Goal: Obtain resource: Download file/media

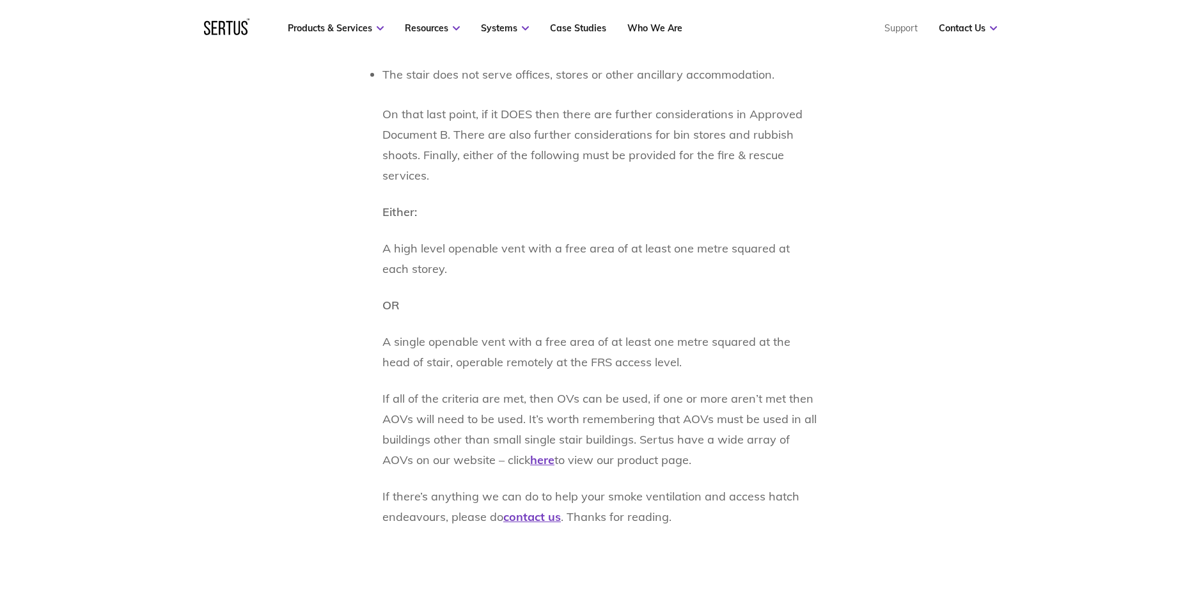
scroll to position [1274, 0]
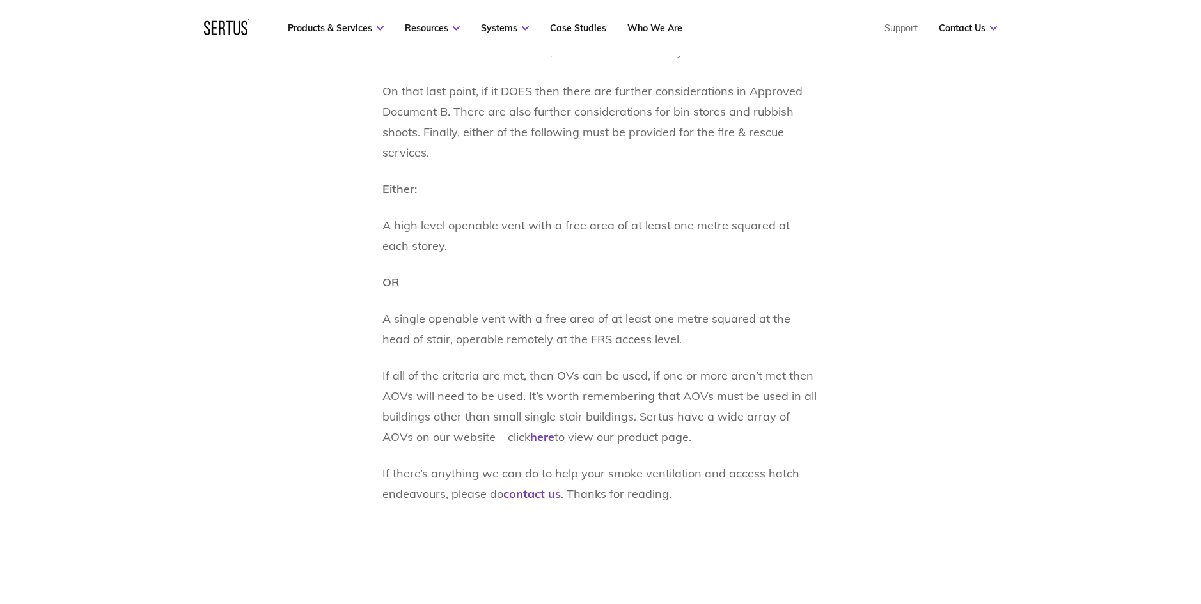
click at [637, 393] on p "If all of the criteria are met, then OVs can be used, if one or more aren’t met…" at bounding box center [600, 407] width 436 height 82
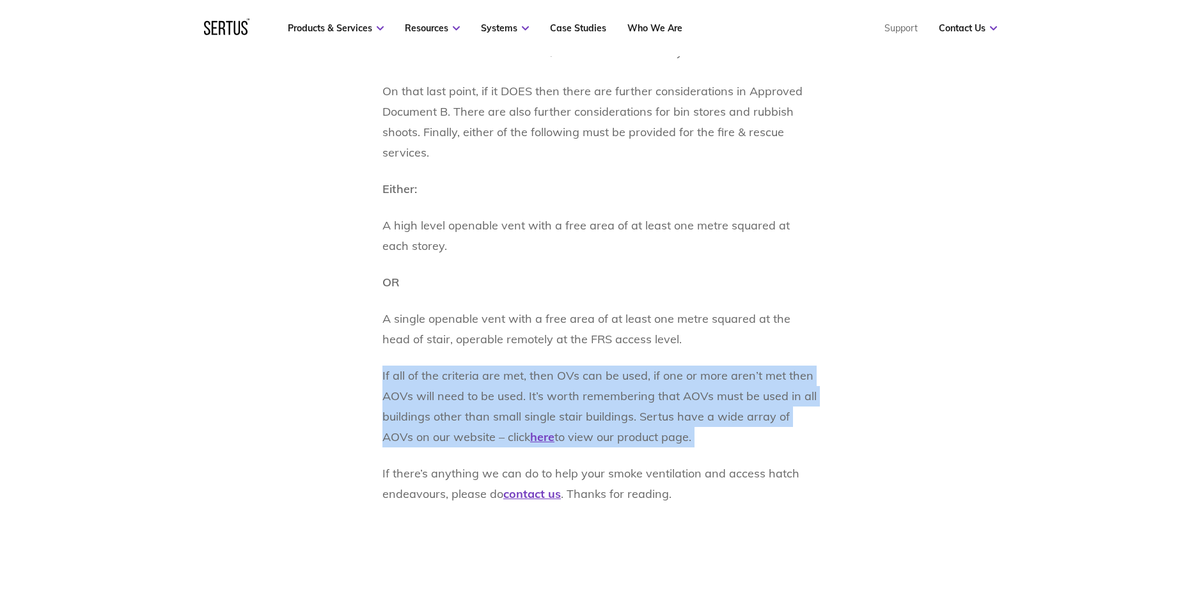
click at [637, 393] on p "If all of the criteria are met, then OVs can be used, if one or more aren’t met…" at bounding box center [600, 407] width 436 height 82
click at [634, 396] on p "If all of the criteria are met, then OVs can be used, if one or more aren’t met…" at bounding box center [600, 407] width 436 height 82
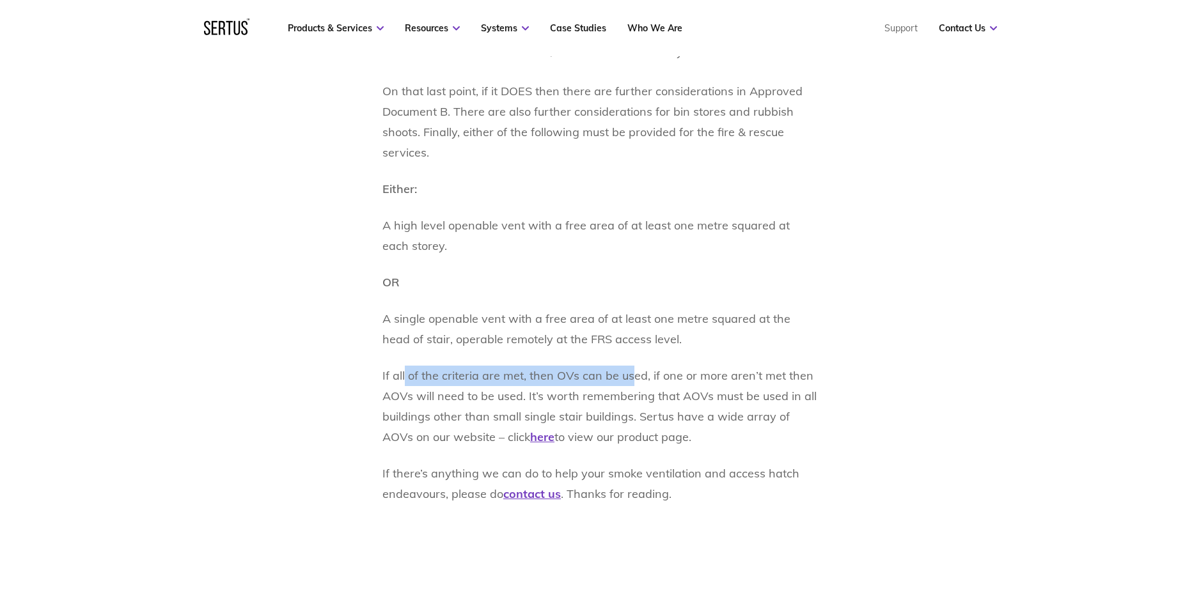
drag, startPoint x: 446, startPoint y: 377, endPoint x: 630, endPoint y: 378, distance: 183.5
click at [630, 378] on p "If all of the criteria are met, then OVs can be used, if one or more aren’t met…" at bounding box center [600, 407] width 436 height 82
click at [614, 377] on p "If all of the criteria are met, then OVs can be used, if one or more aren’t met…" at bounding box center [600, 407] width 436 height 82
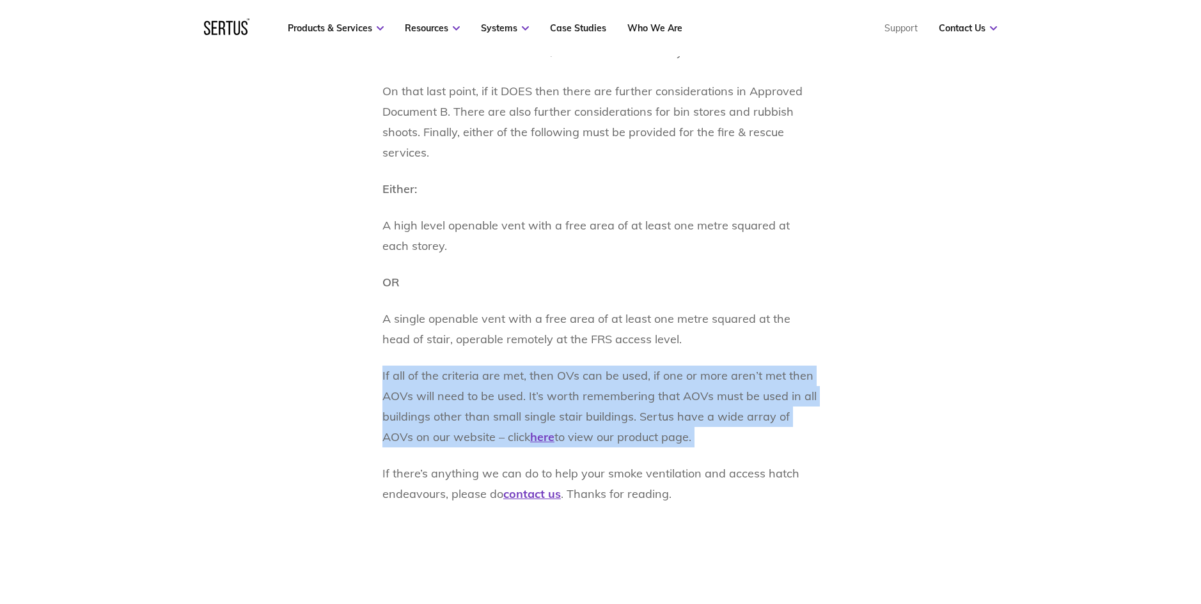
click at [614, 377] on p "If all of the criteria are met, then OVs can be used, if one or more aren’t met…" at bounding box center [600, 407] width 436 height 82
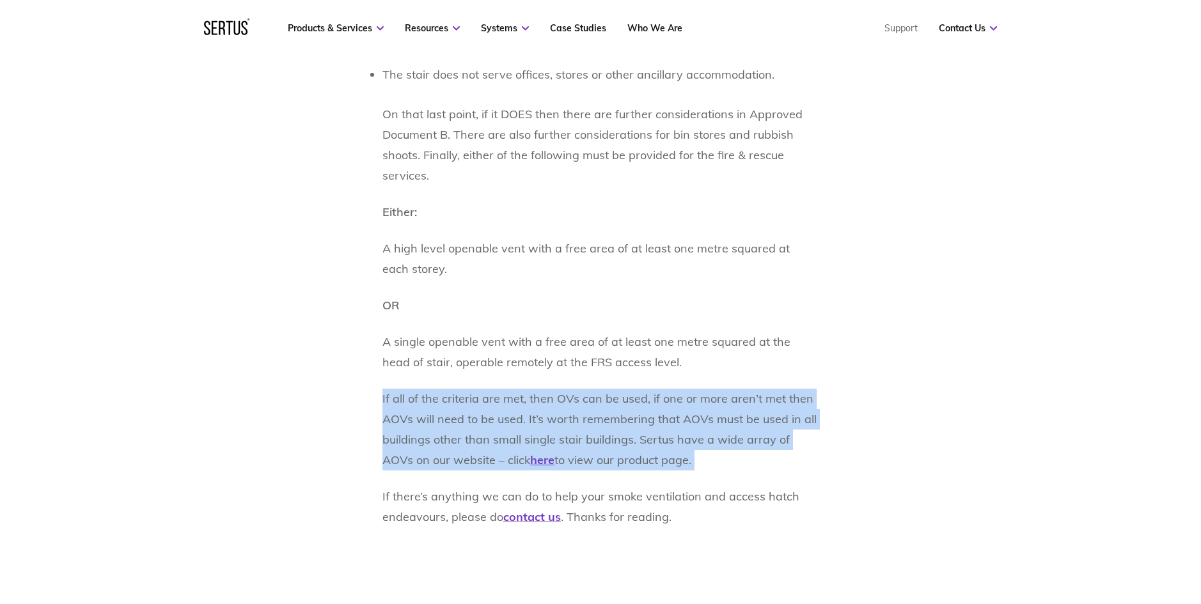
scroll to position [1258, 0]
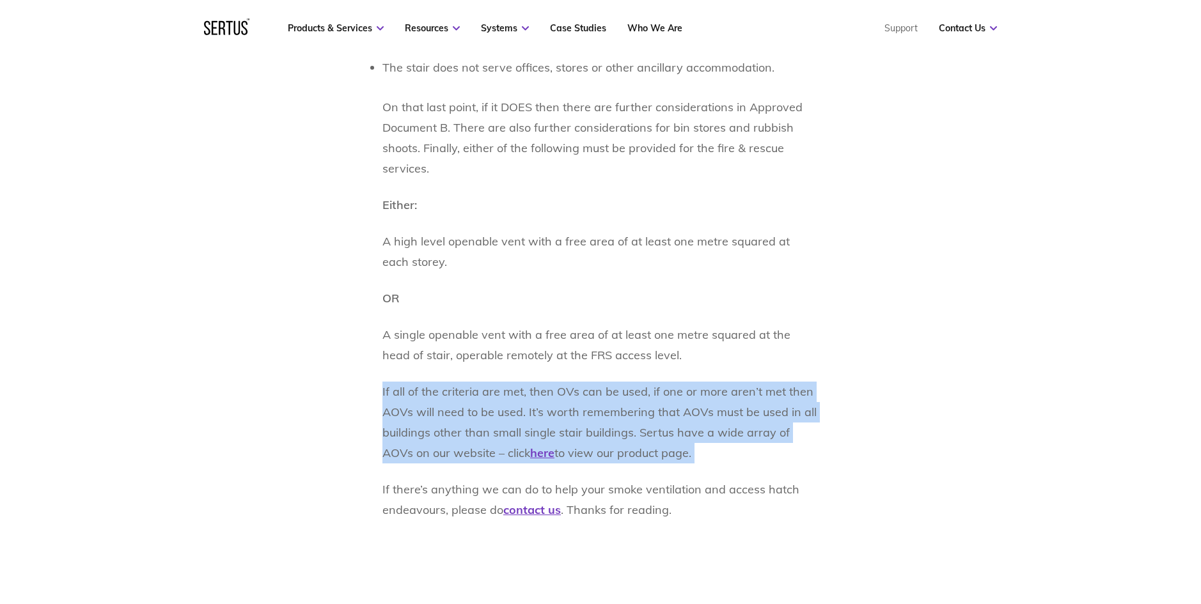
click at [511, 417] on p "If all of the criteria are met, then OVs can be used, if one or more aren’t met…" at bounding box center [600, 423] width 436 height 82
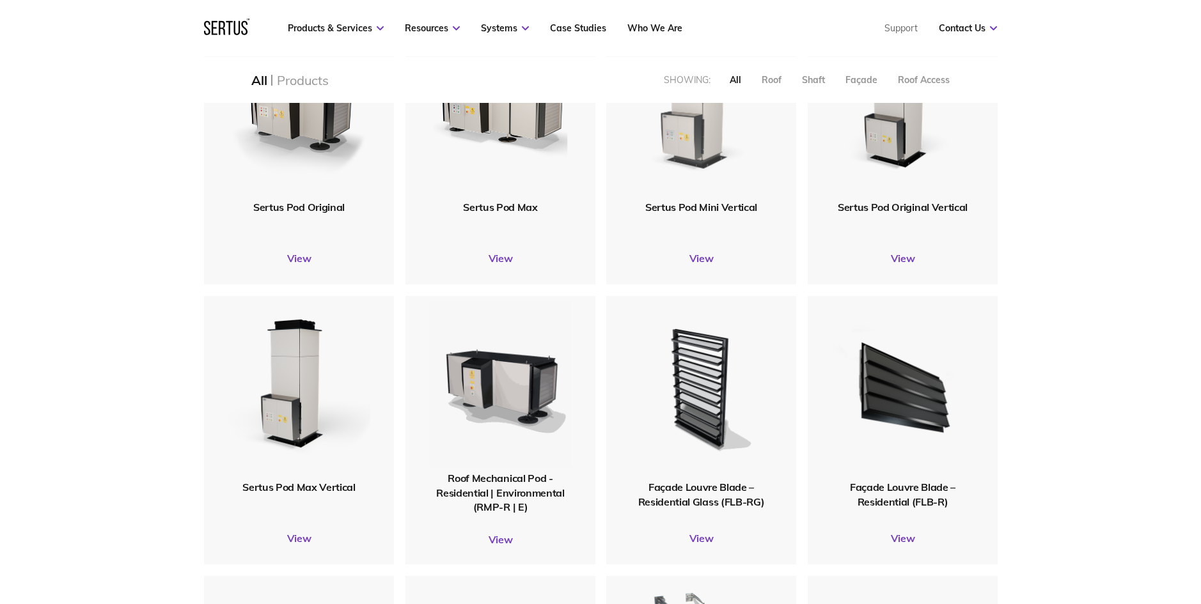
scroll to position [1011, 0]
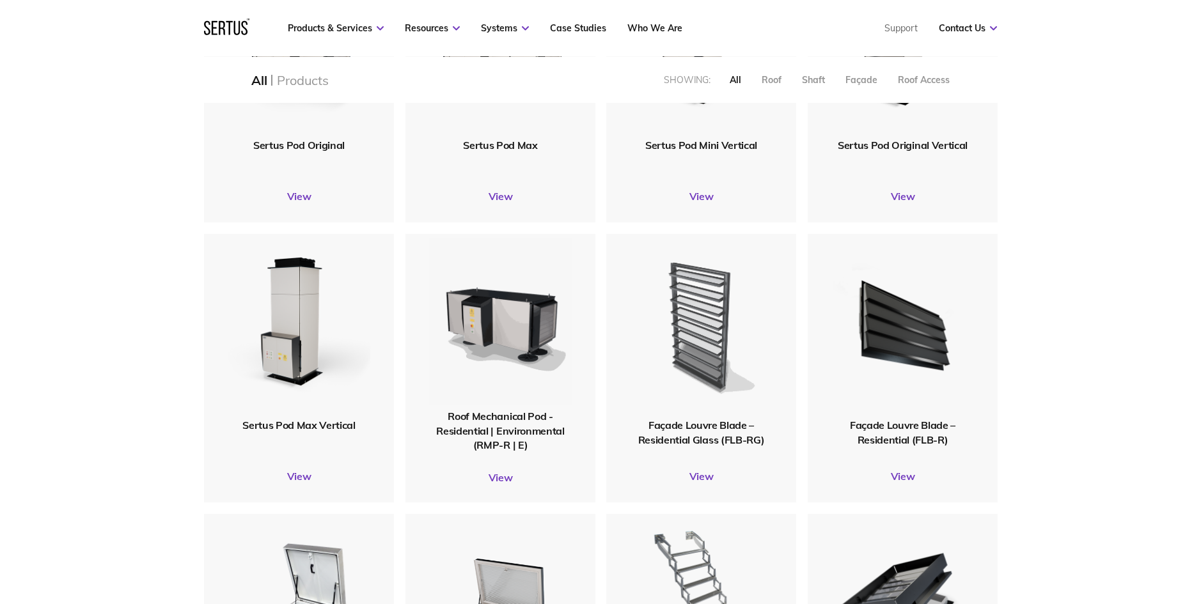
click at [710, 305] on img at bounding box center [701, 326] width 153 height 188
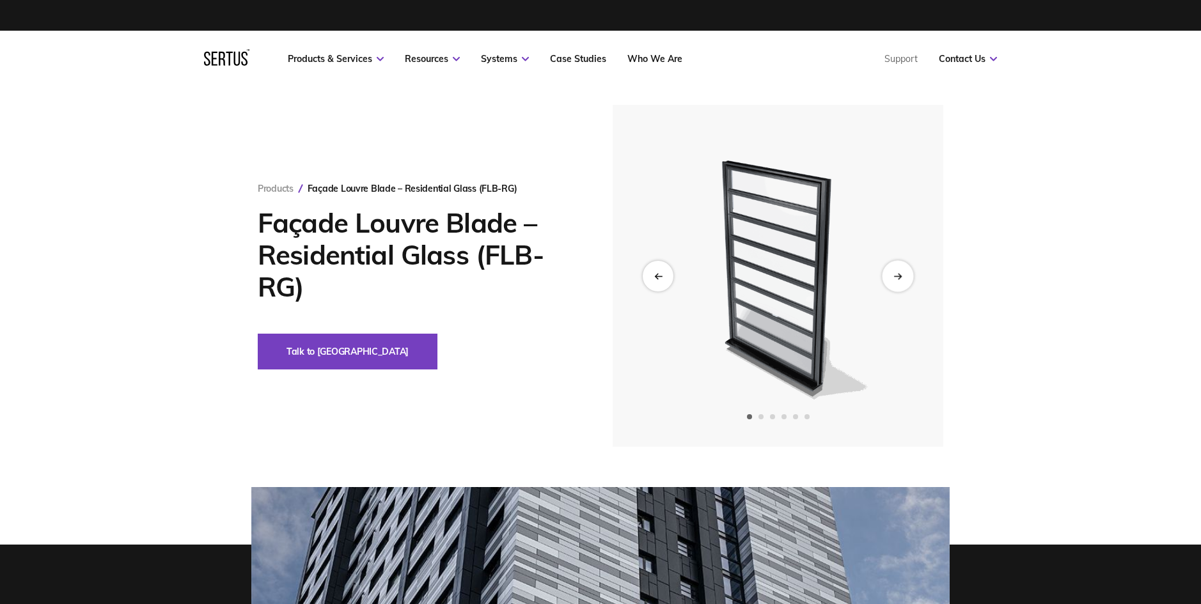
click at [893, 277] on icon "Next slide" at bounding box center [897, 275] width 8 height 7
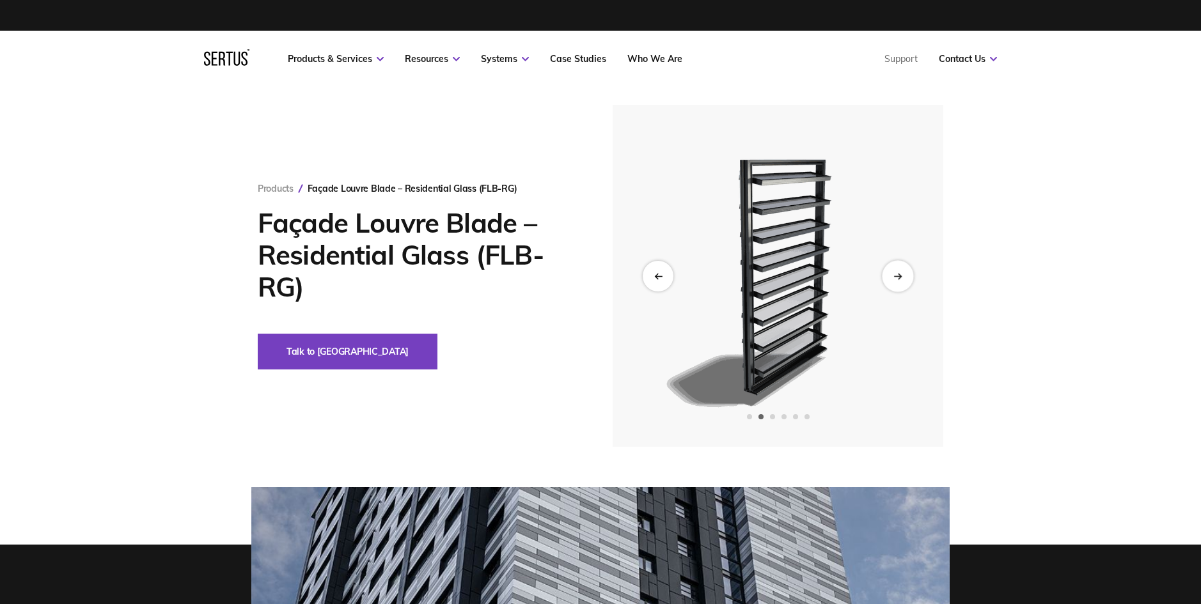
click at [893, 277] on icon "Next slide" at bounding box center [897, 275] width 8 height 7
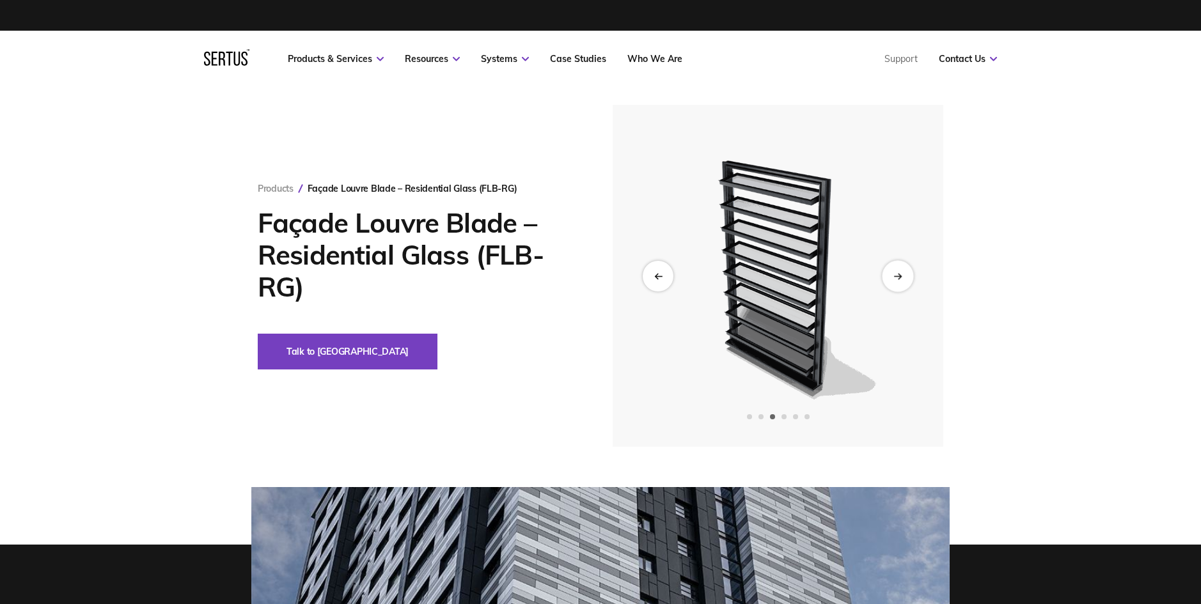
click at [893, 277] on icon "Next slide" at bounding box center [897, 275] width 8 height 7
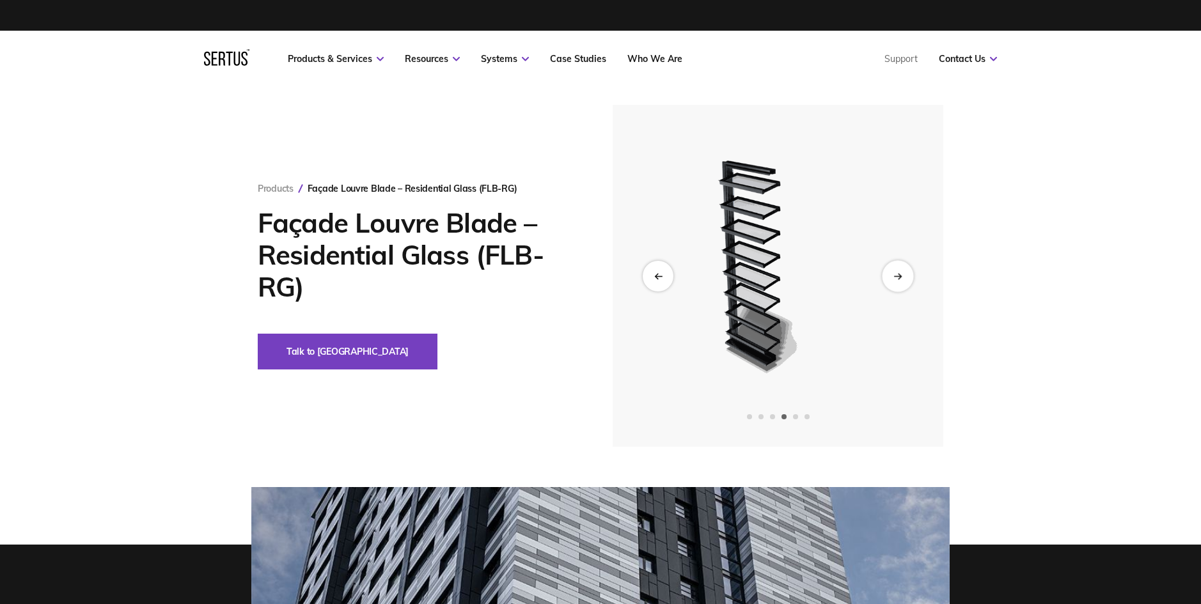
click at [893, 277] on icon "Next slide" at bounding box center [897, 275] width 8 height 7
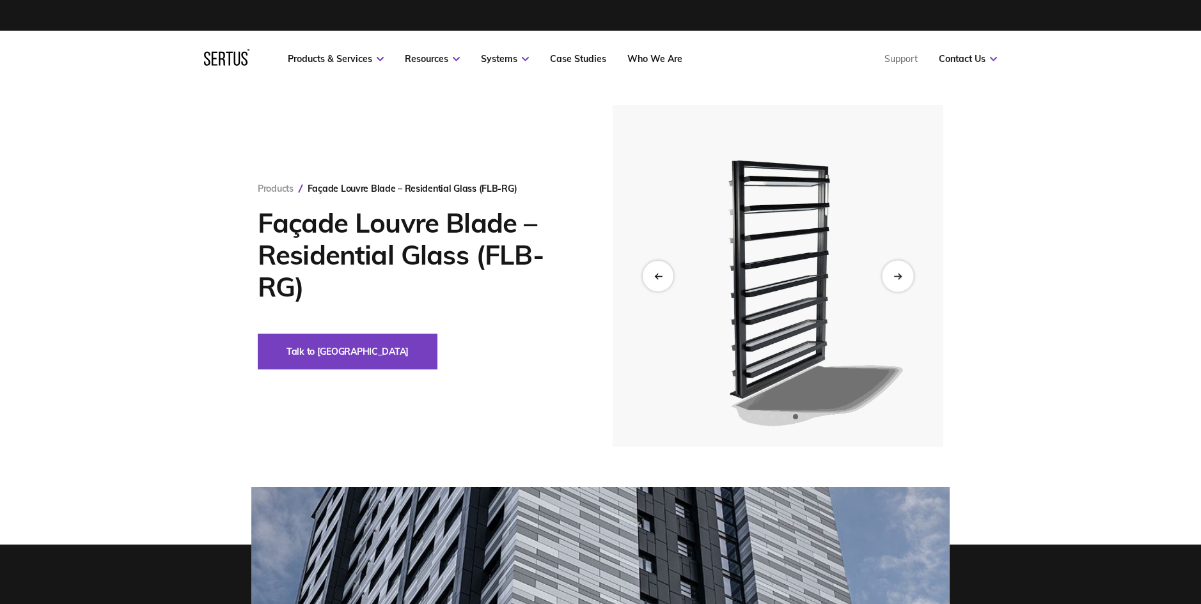
click at [893, 275] on icon "Next slide" at bounding box center [897, 275] width 8 height 7
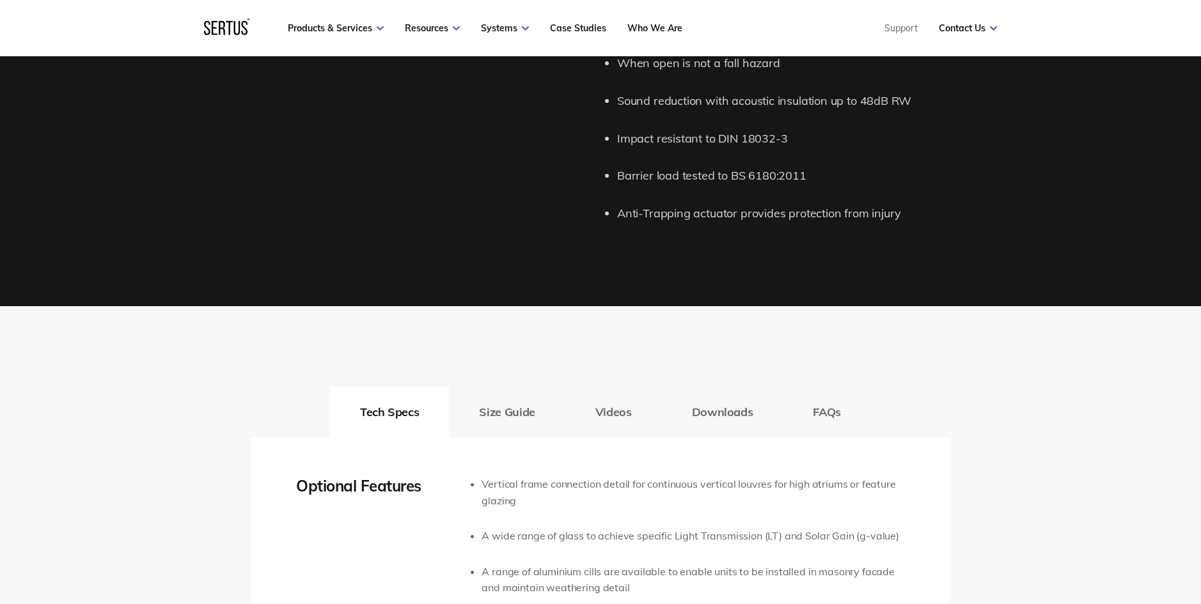
scroll to position [1959, 0]
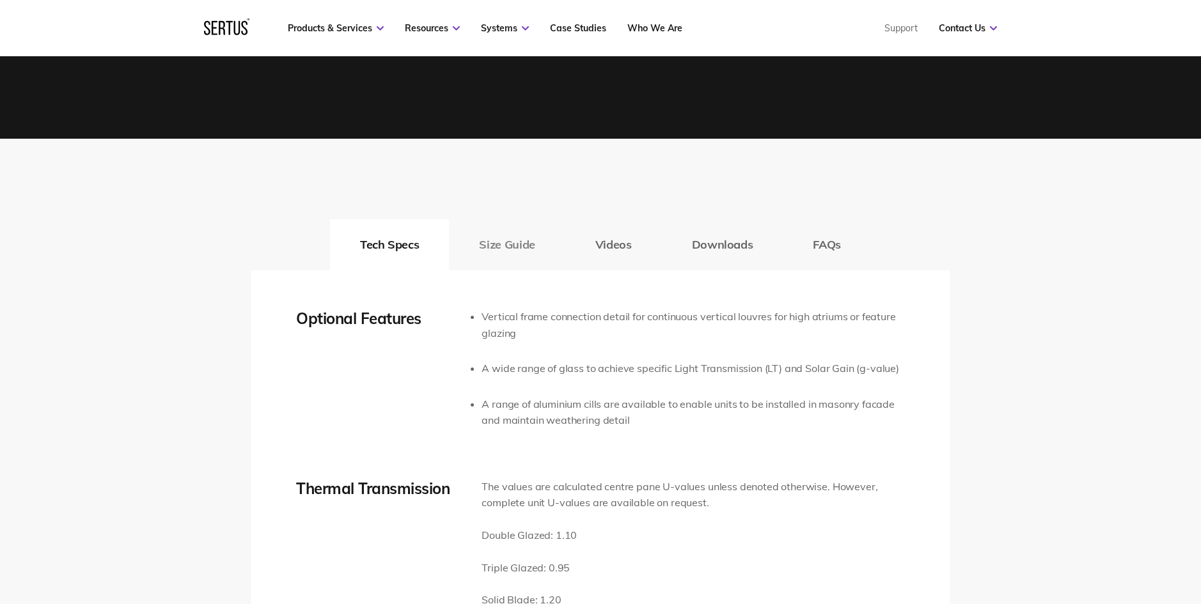
click at [511, 240] on button "Size Guide" at bounding box center [507, 244] width 116 height 51
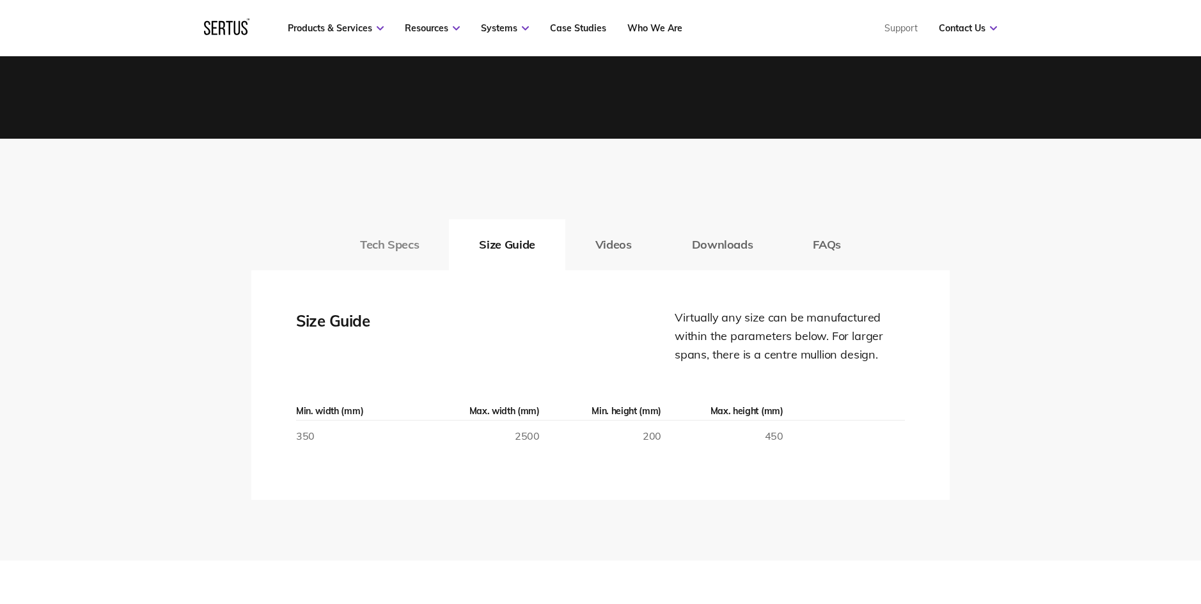
click at [400, 242] on button "Tech Specs" at bounding box center [389, 244] width 119 height 51
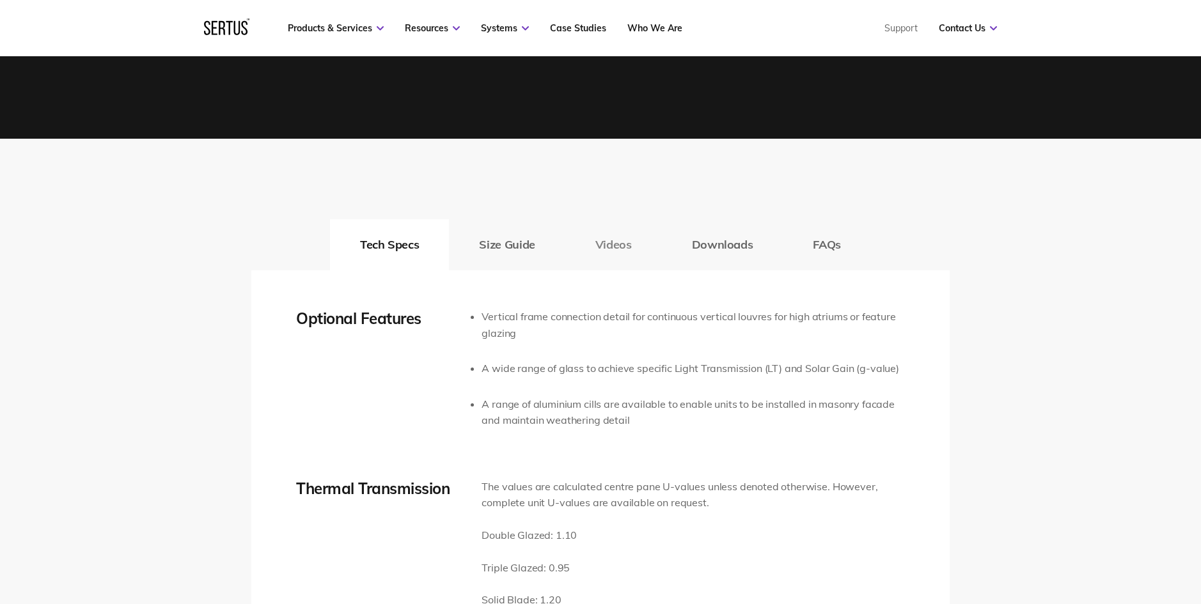
click at [627, 242] on button "Videos" at bounding box center [613, 244] width 97 height 51
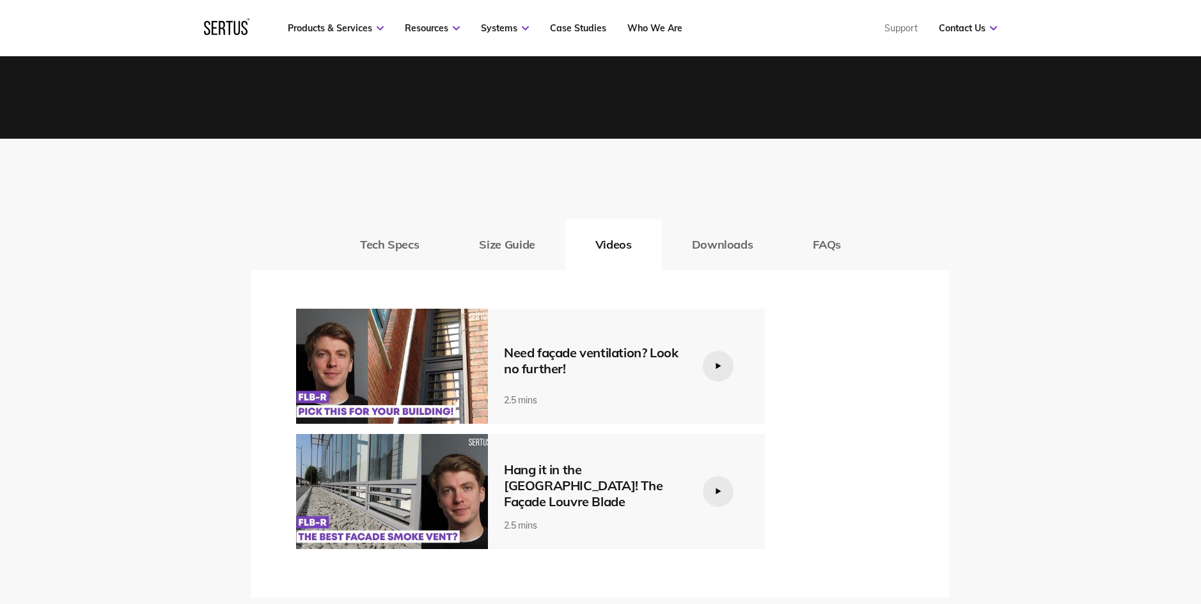
click at [716, 370] on div at bounding box center [718, 366] width 31 height 31
click at [417, 350] on img at bounding box center [392, 366] width 192 height 115
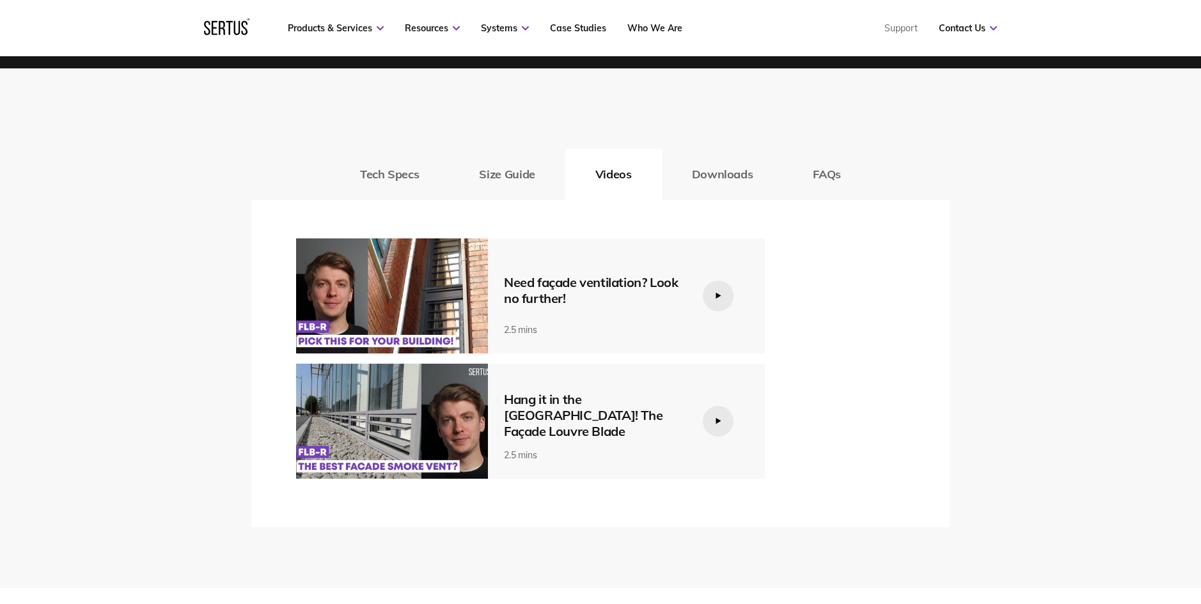
scroll to position [2044, 0]
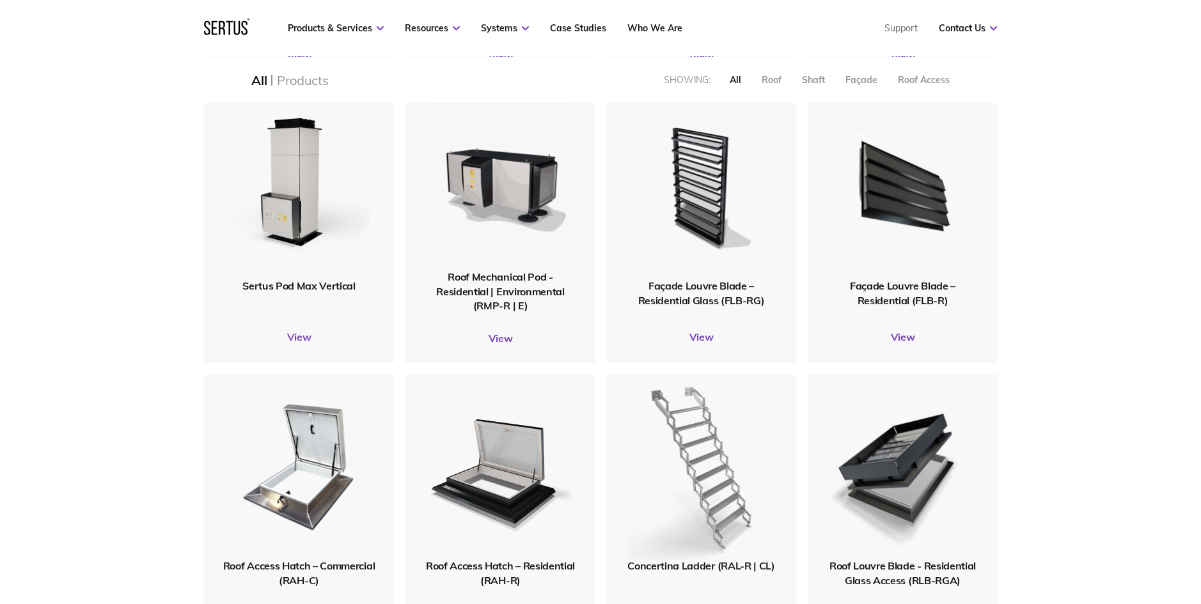
scroll to position [1022, 0]
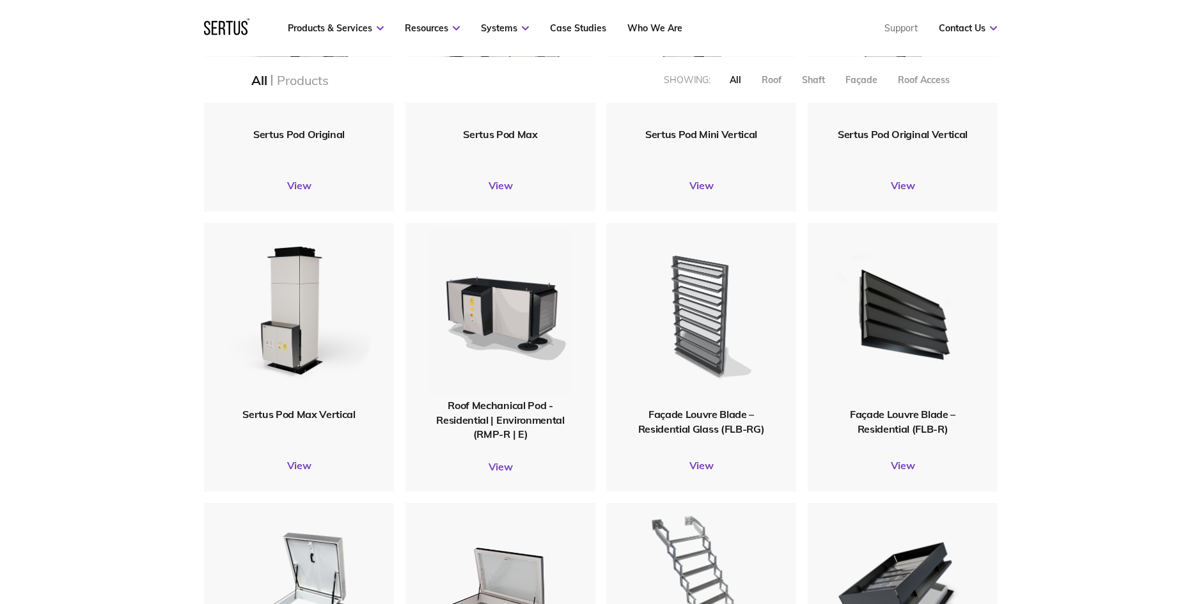
click at [707, 317] on img at bounding box center [700, 315] width 143 height 176
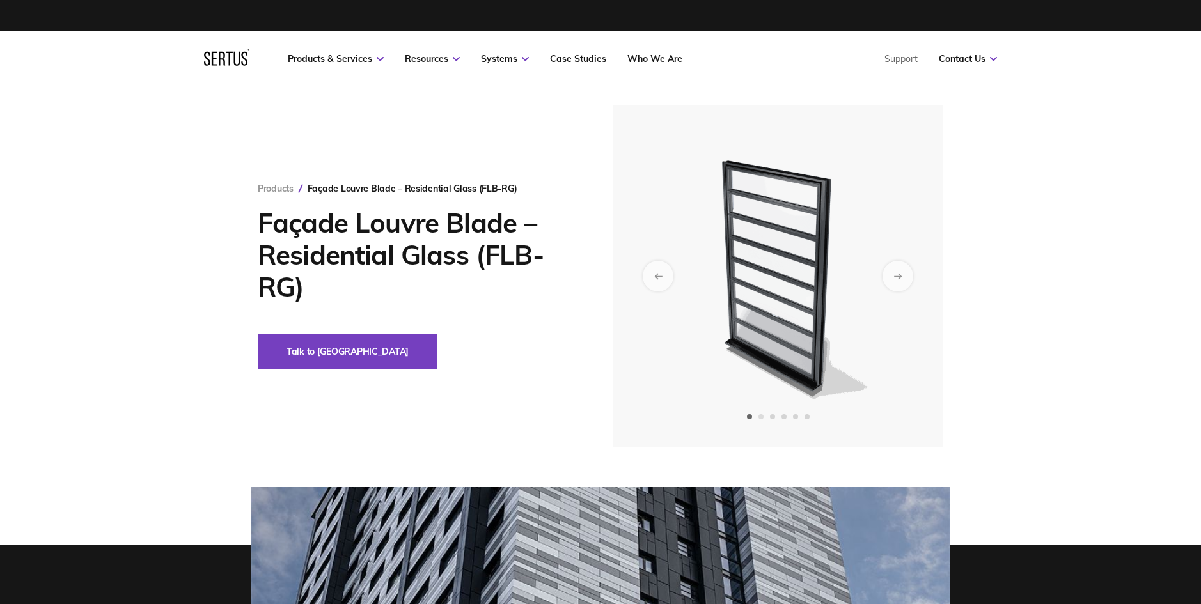
click at [763, 417] on span "Go to slide 2" at bounding box center [760, 416] width 5 height 5
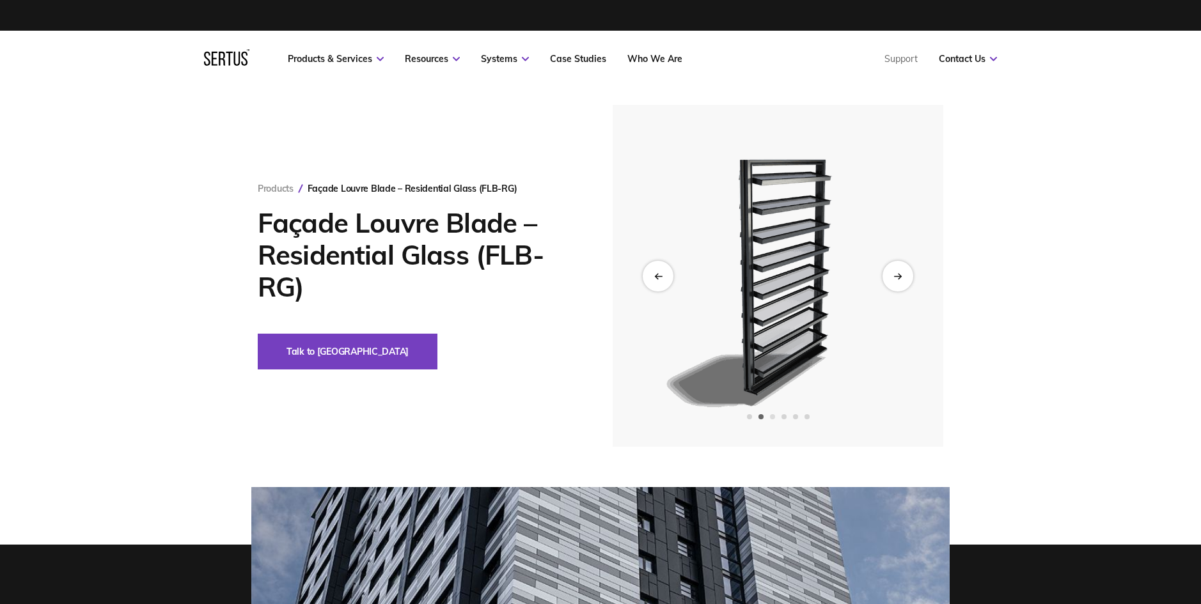
click at [775, 417] on span "Go to slide 3" at bounding box center [772, 416] width 5 height 5
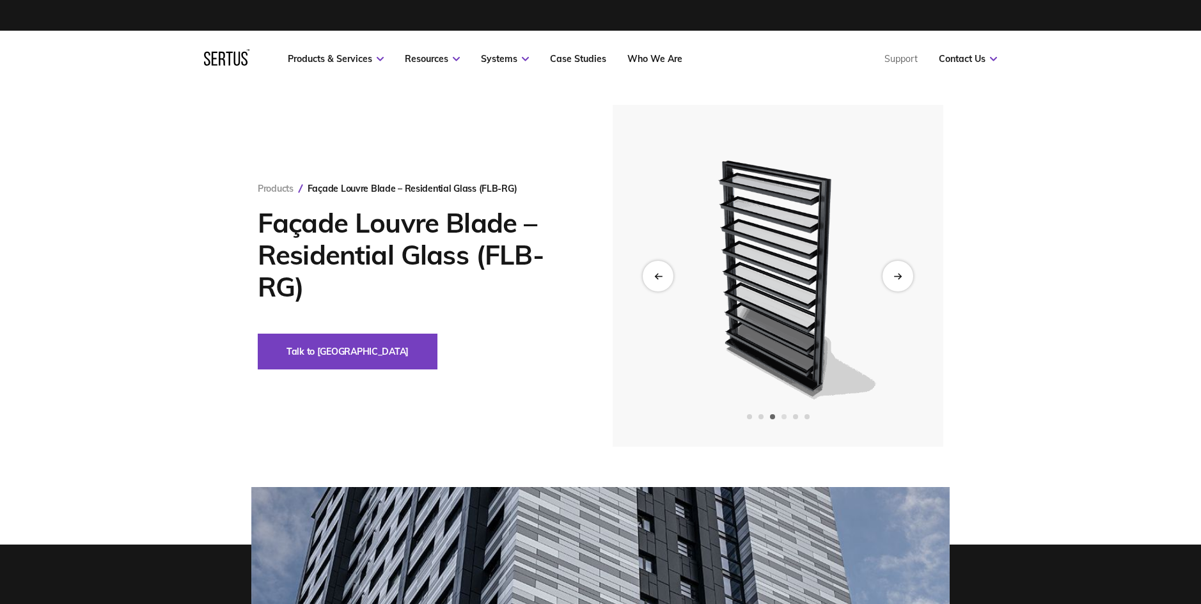
click at [783, 416] on span "Go to slide 4" at bounding box center [783, 416] width 5 height 5
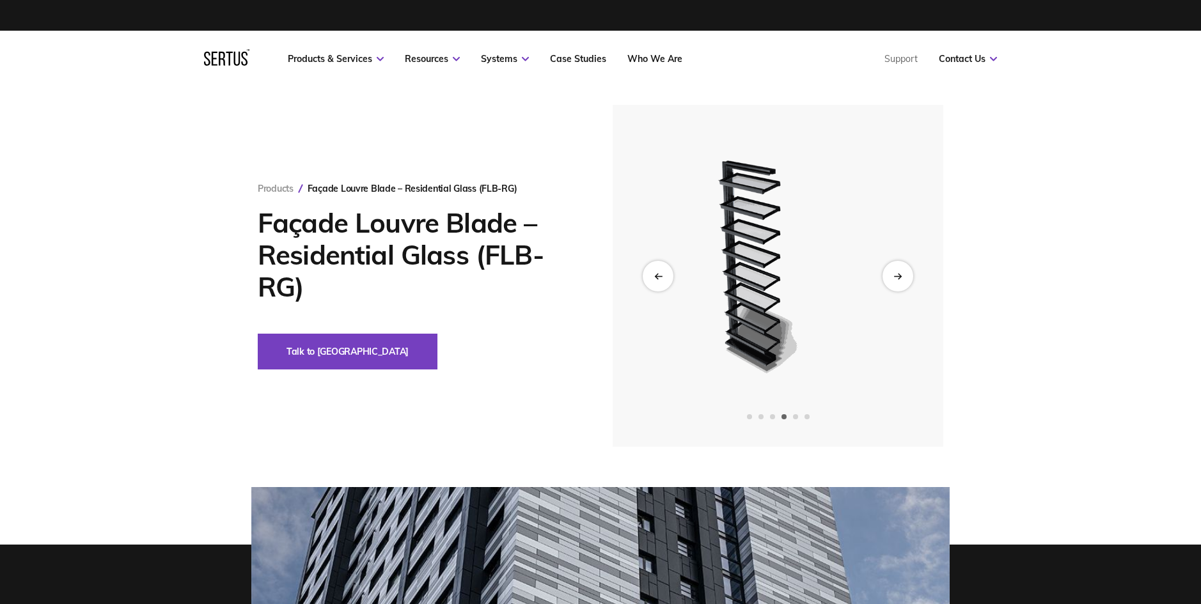
click at [788, 417] on div at bounding box center [777, 416] width 331 height 5
click at [793, 417] on span "Go to slide 5" at bounding box center [795, 416] width 5 height 5
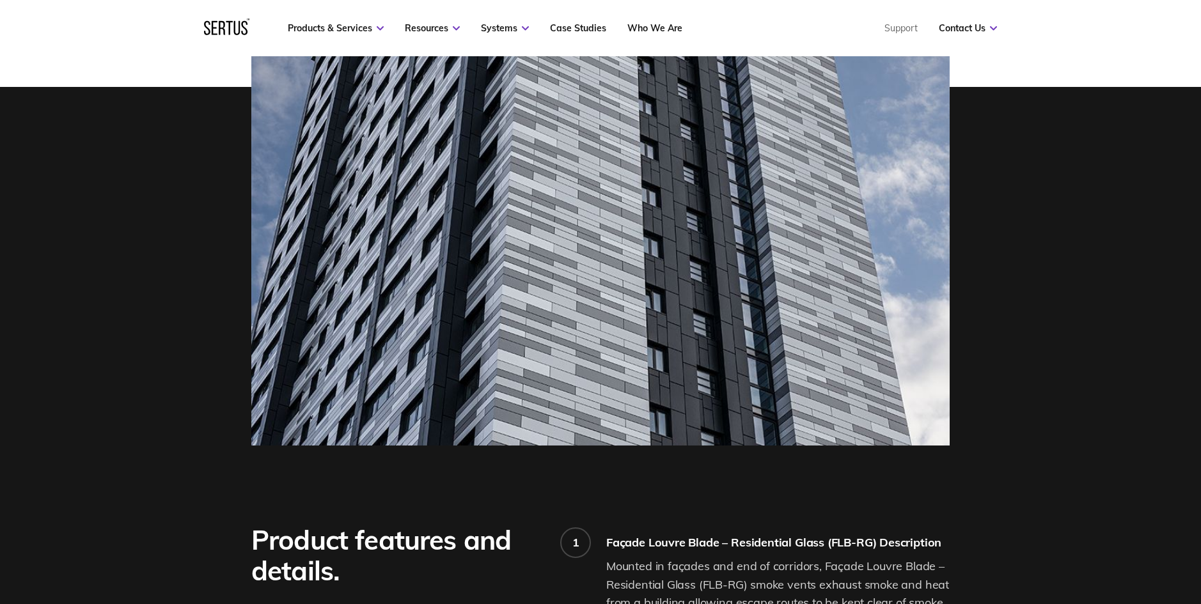
scroll to position [139, 0]
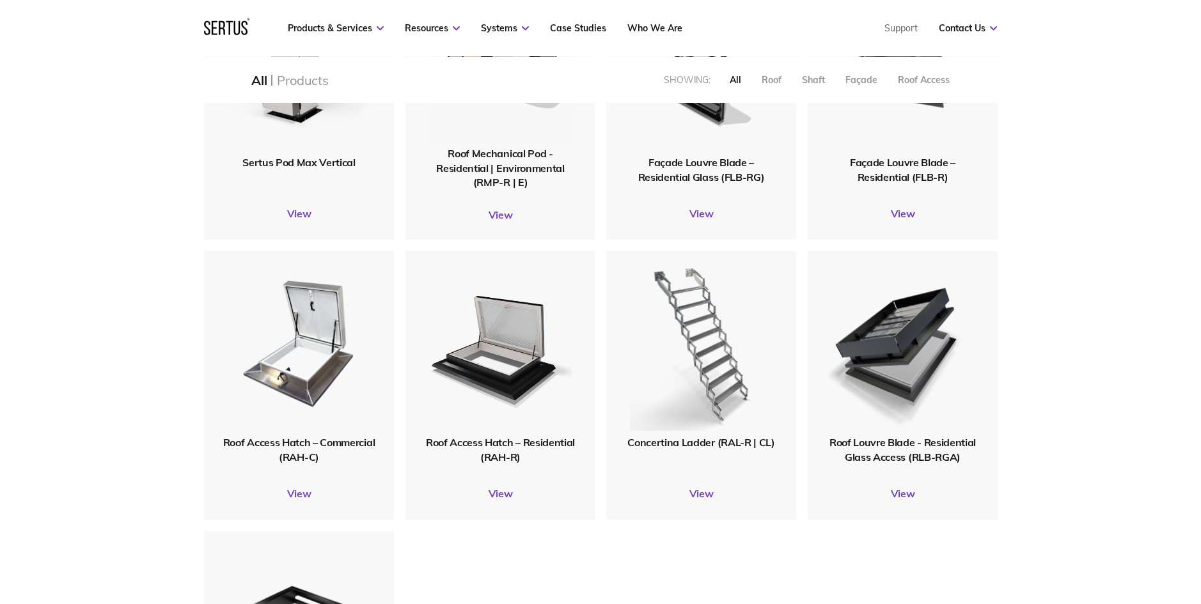
scroll to position [964, 0]
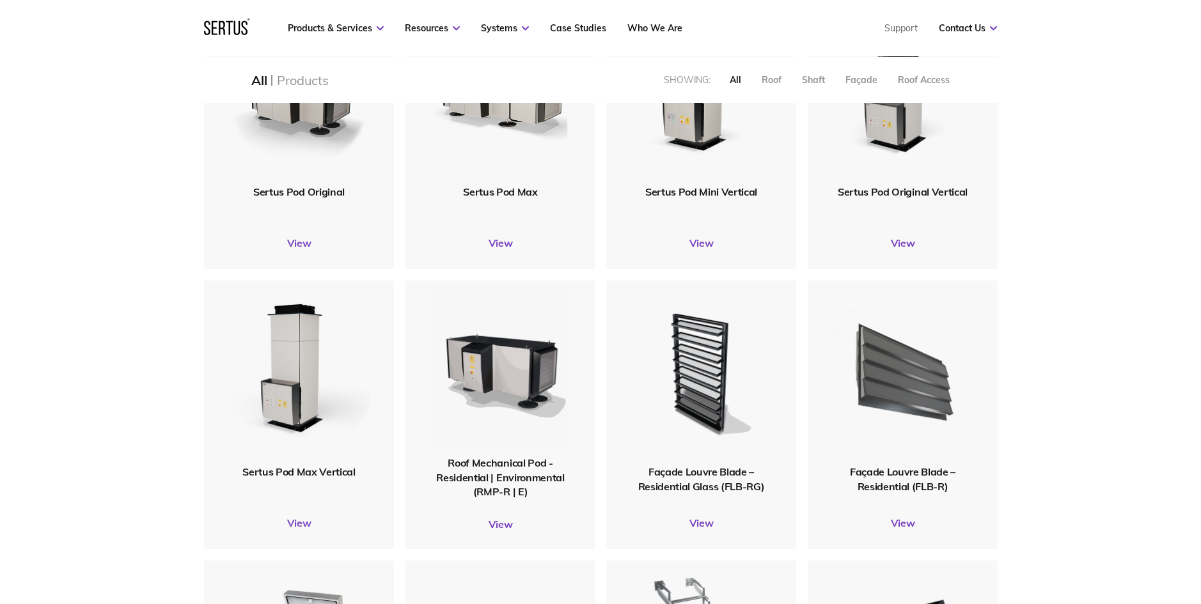
click at [889, 368] on img at bounding box center [902, 373] width 153 height 188
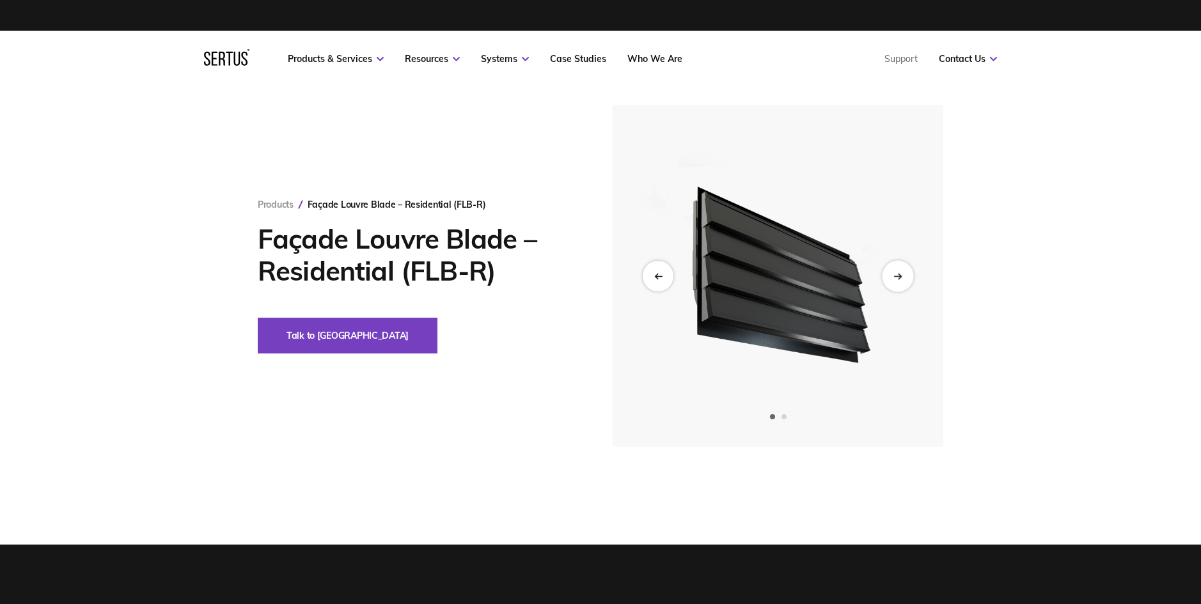
click at [900, 270] on div "Next slide" at bounding box center [897, 275] width 31 height 31
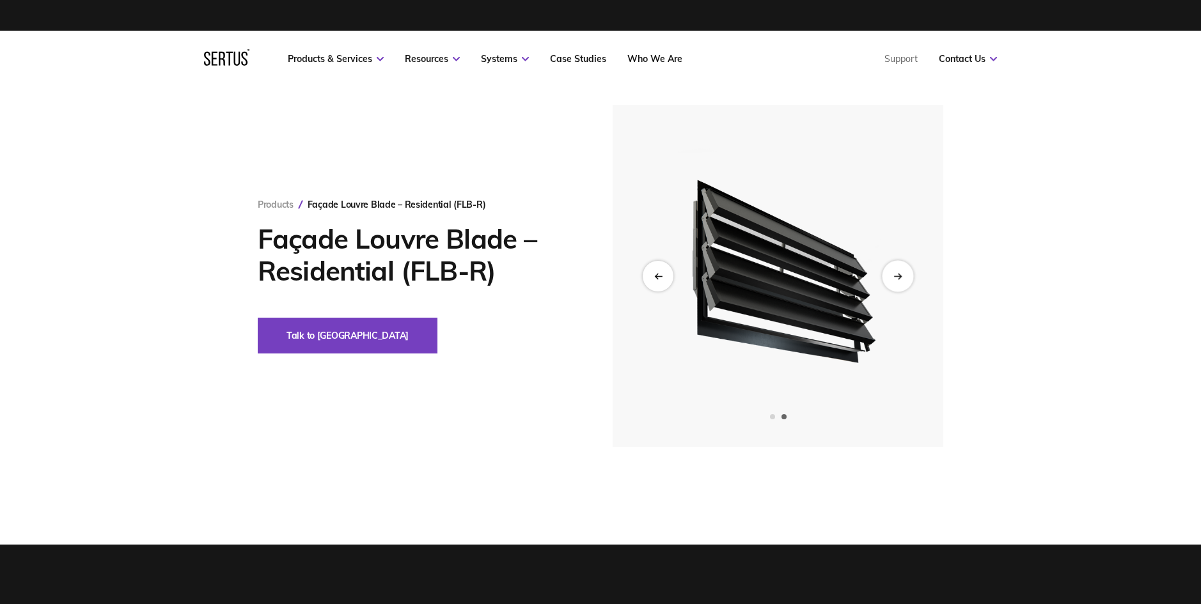
click at [900, 270] on div "Next slide" at bounding box center [897, 275] width 31 height 31
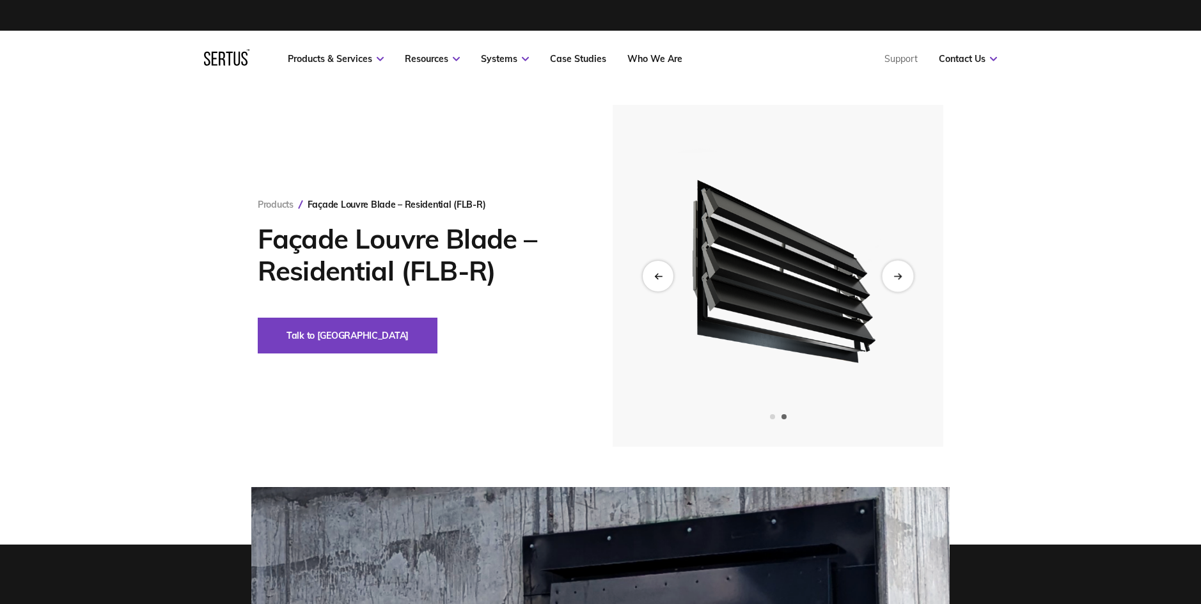
click at [900, 272] on div "Next slide" at bounding box center [897, 275] width 31 height 31
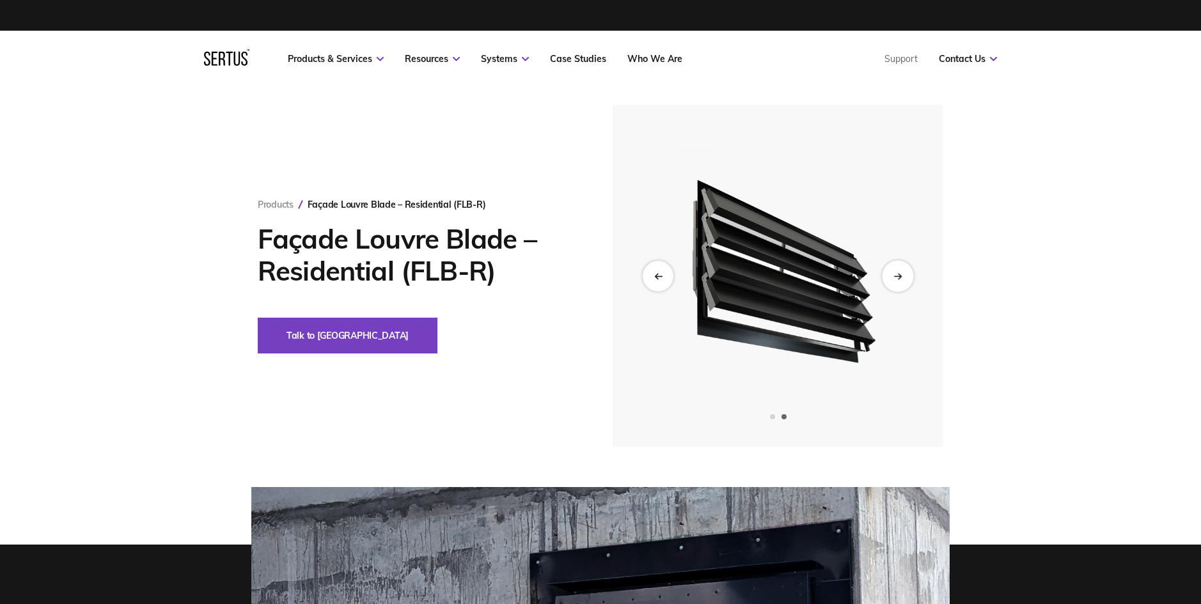
click at [891, 283] on div "Next slide" at bounding box center [897, 275] width 31 height 31
click at [670, 271] on div "Previous slide" at bounding box center [657, 275] width 31 height 31
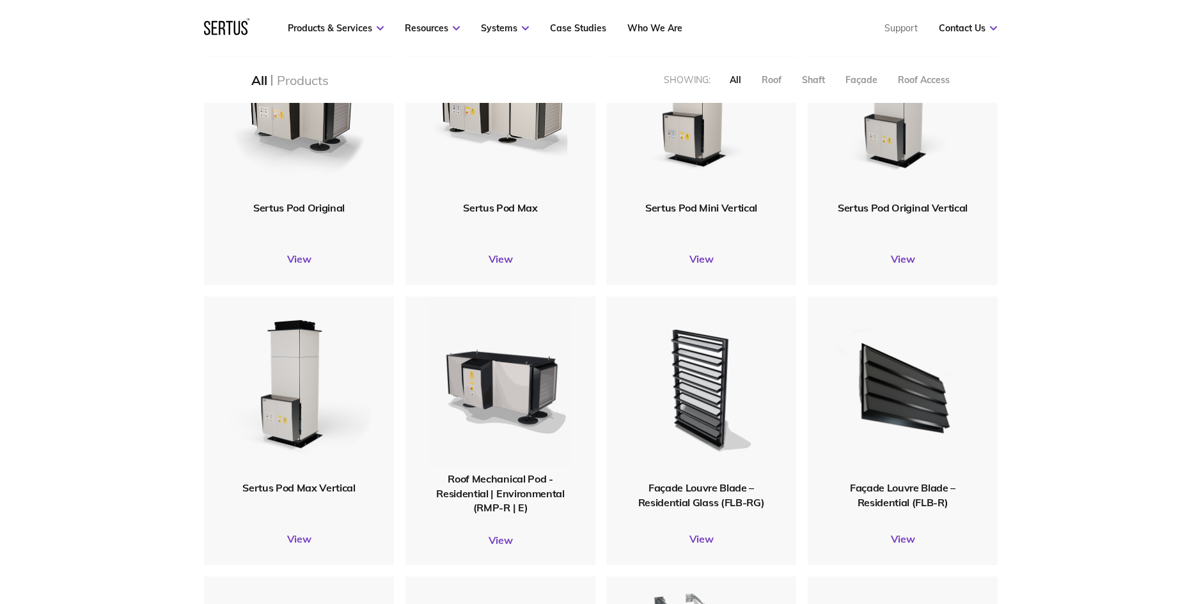
scroll to position [1086, 0]
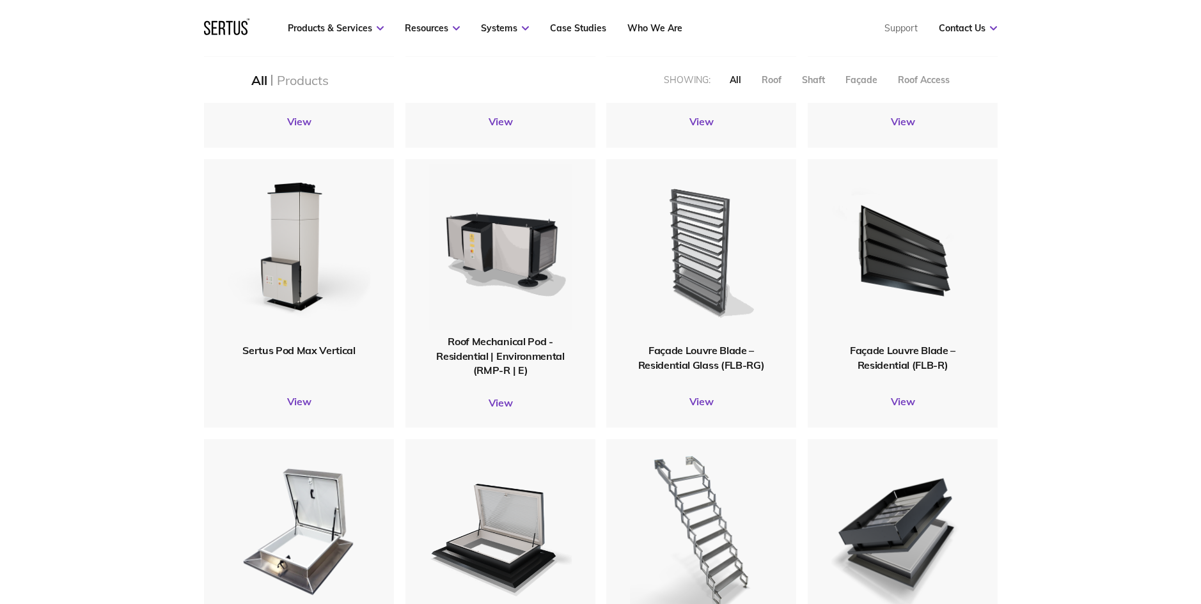
click at [721, 236] on img at bounding box center [701, 251] width 150 height 185
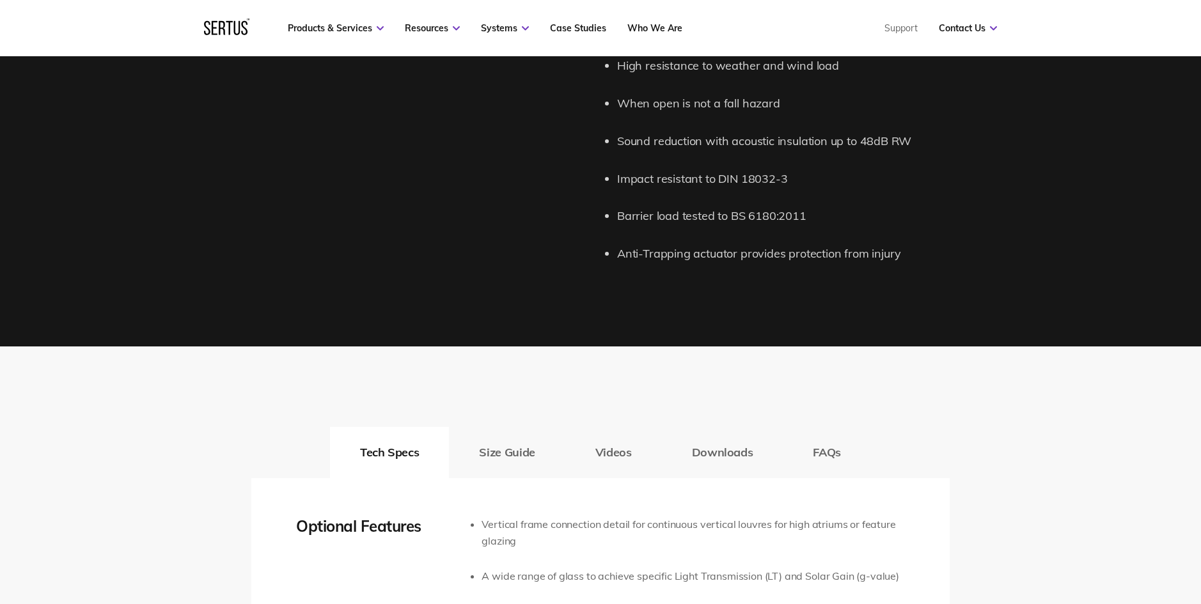
scroll to position [1898, 0]
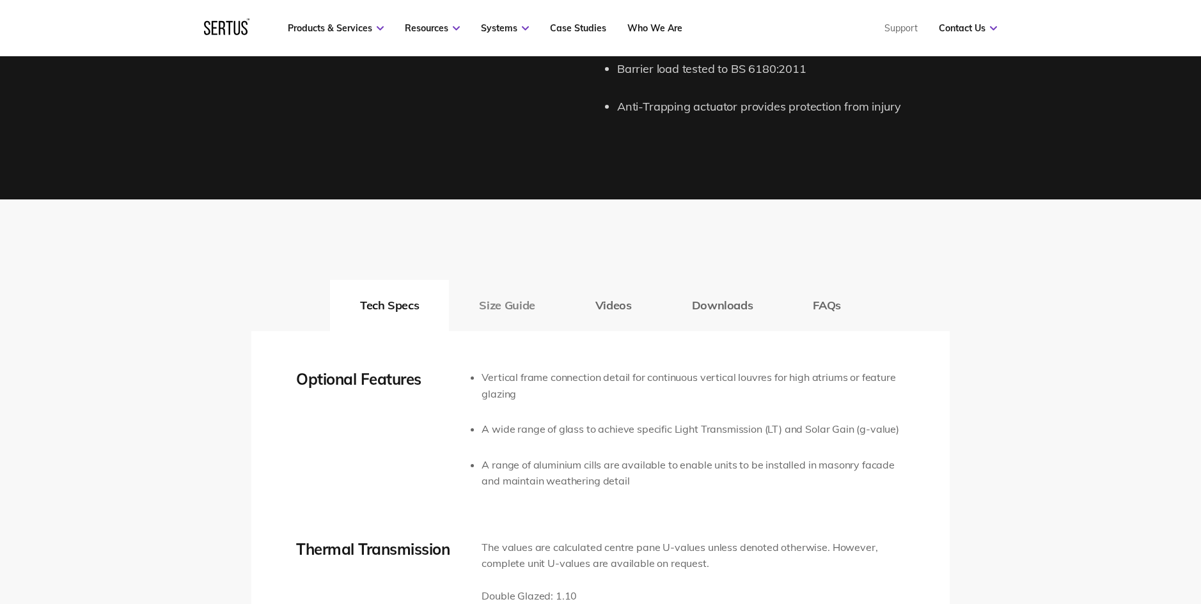
click at [515, 304] on button "Size Guide" at bounding box center [507, 305] width 116 height 51
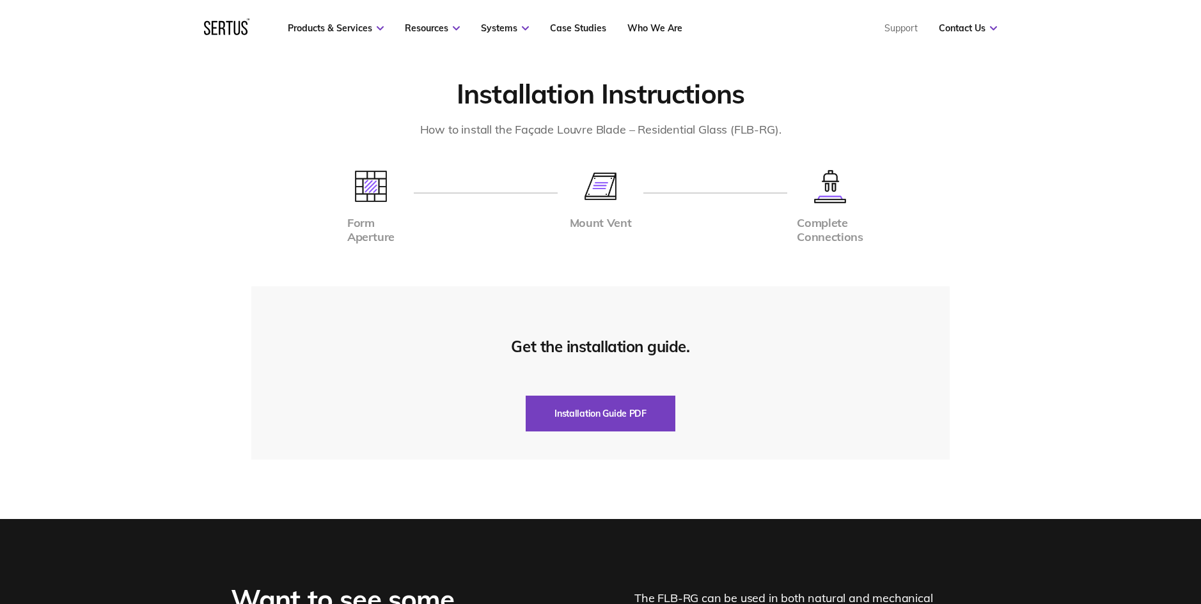
scroll to position [2722, 0]
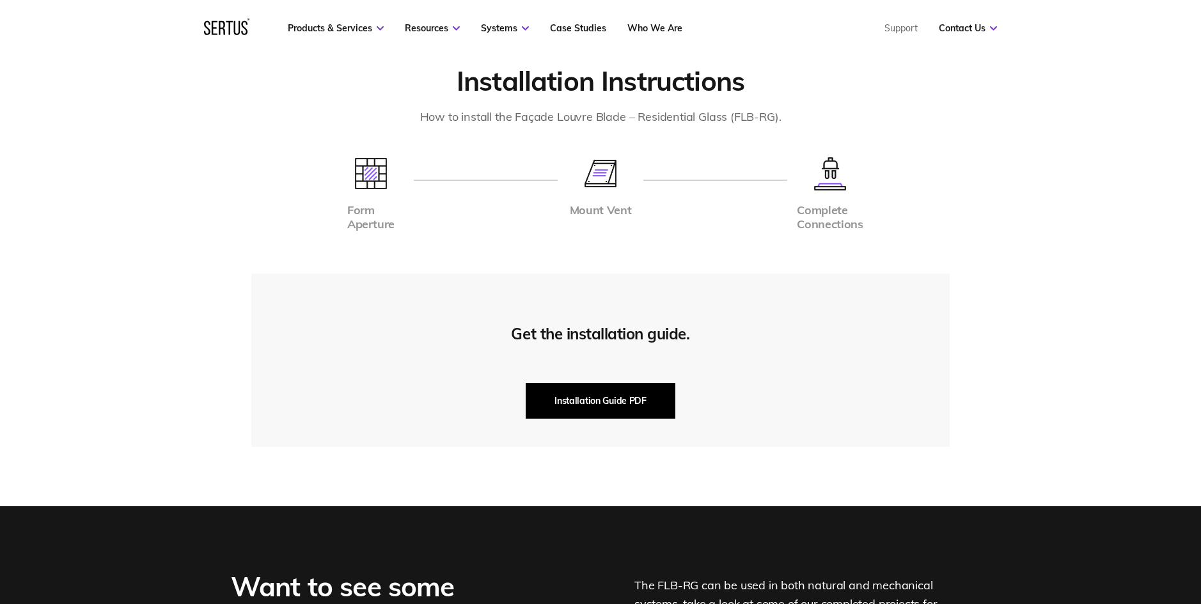
click at [646, 405] on button "Installation Guide PDF" at bounding box center [601, 401] width 150 height 36
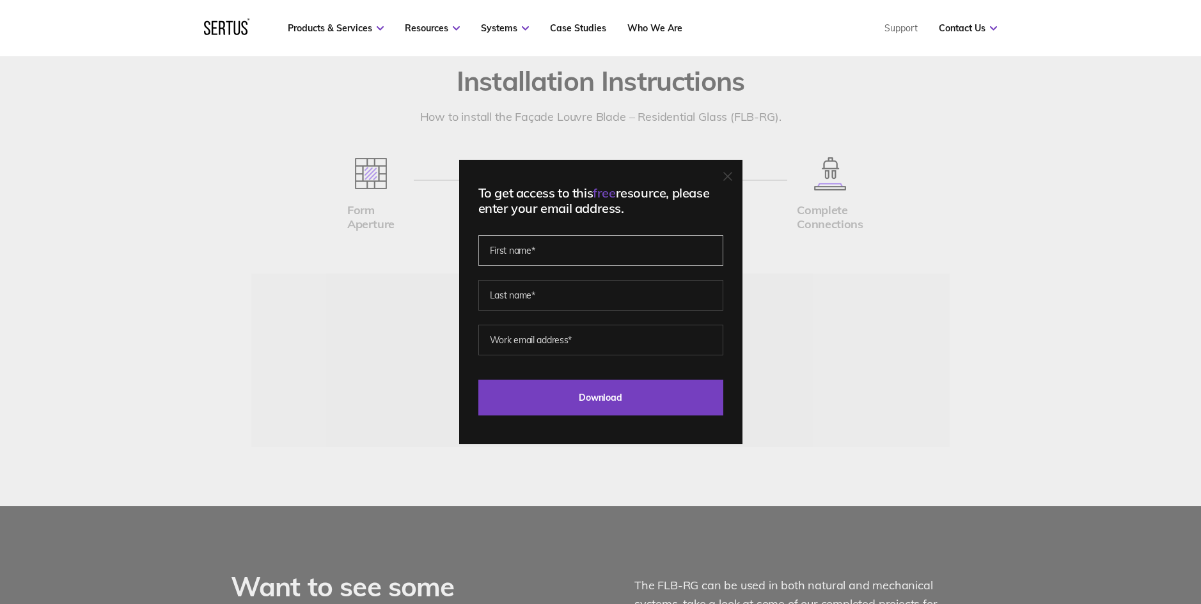
click at [598, 259] on input "text" at bounding box center [600, 250] width 245 height 31
type input "[PERSON_NAME]"
type input "[PERSON_NAME][EMAIL_ADDRESS][PERSON_NAME][DOMAIN_NAME]"
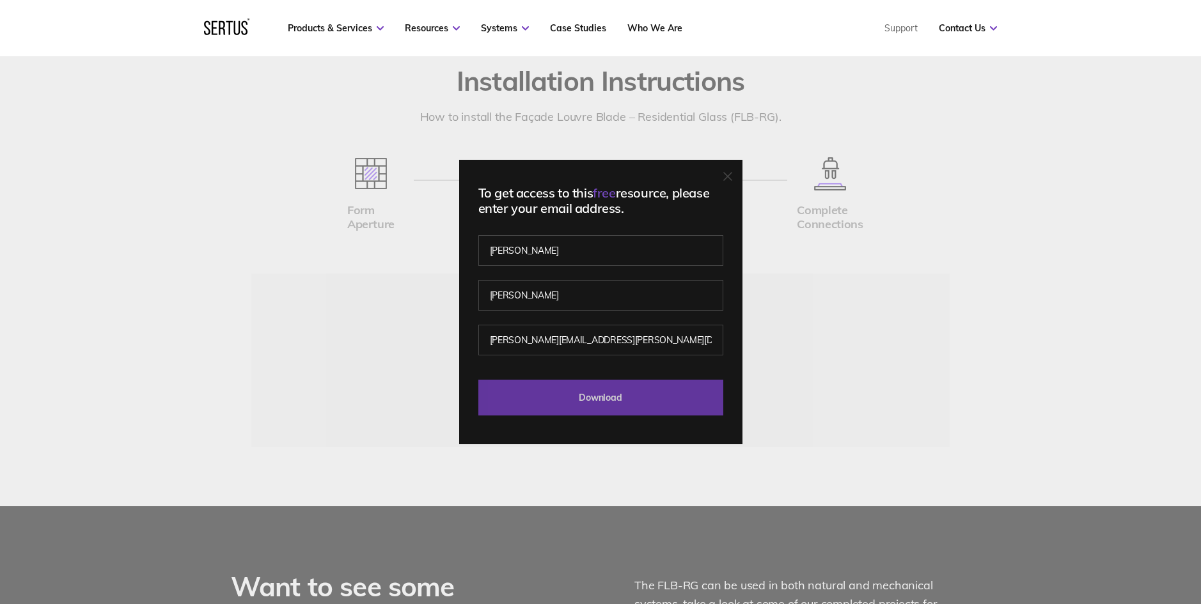
click at [641, 399] on input "Download" at bounding box center [600, 398] width 245 height 36
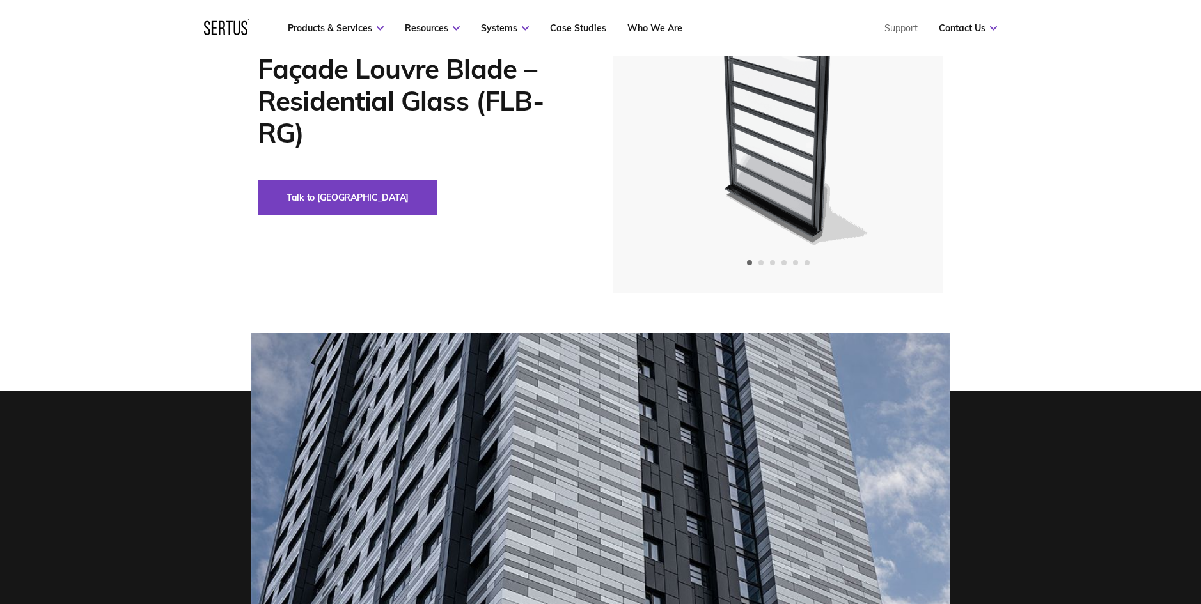
scroll to position [0, 0]
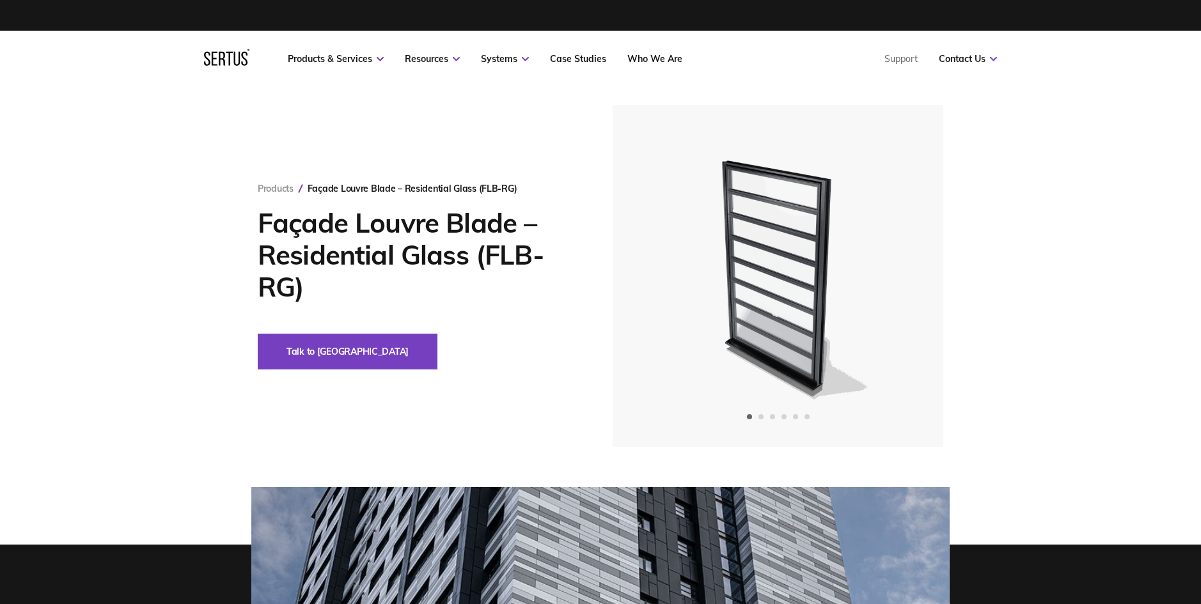
click at [410, 215] on h1 "Façade Louvre Blade – Residential Glass (FLB-RG)" at bounding box center [416, 255] width 316 height 96
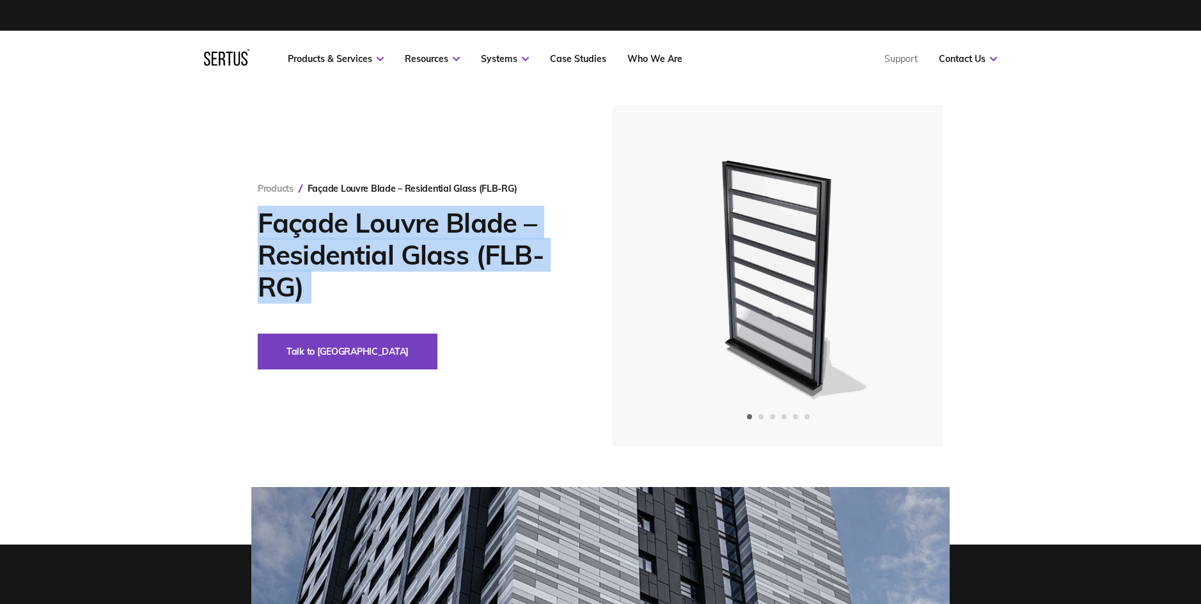
click at [410, 215] on h1 "Façade Louvre Blade – Residential Glass (FLB-RG)" at bounding box center [416, 255] width 316 height 96
click at [419, 221] on h1 "Façade Louvre Blade – Residential Glass (FLB-RG)" at bounding box center [416, 255] width 316 height 96
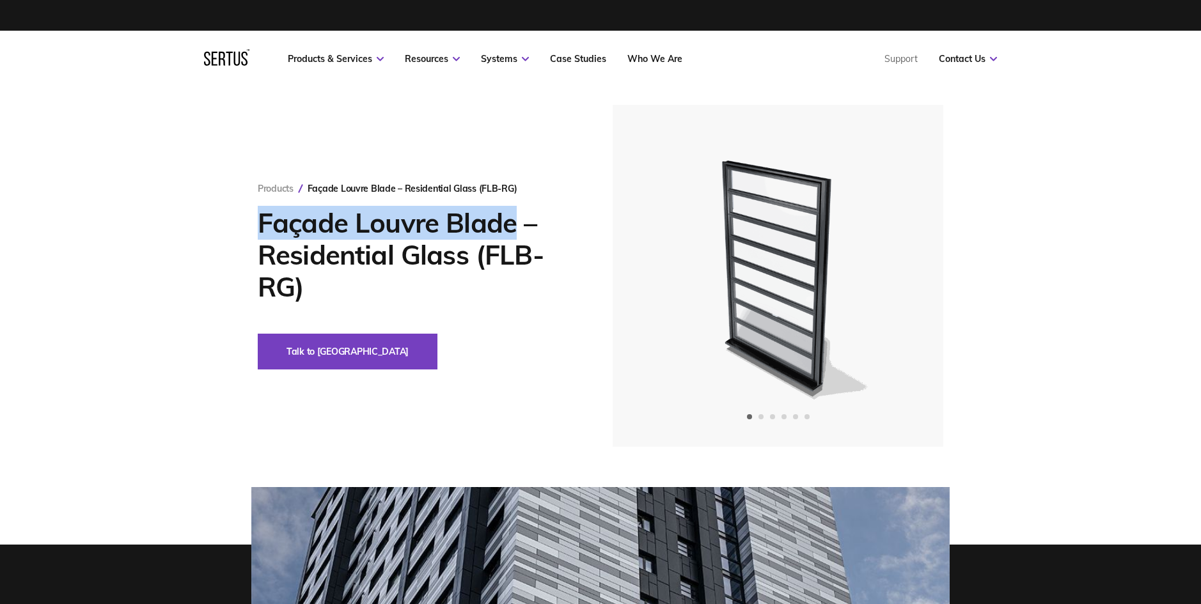
drag, startPoint x: 252, startPoint y: 224, endPoint x: 517, endPoint y: 230, distance: 265.4
click at [517, 230] on div "Products Façade Louvre Blade – Residential Glass (FLB-RG) Façade Louvre Blade –…" at bounding box center [600, 276] width 749 height 342
copy h1 "Façade Louvre Blade"
click at [319, 354] on button "Talk to [GEOGRAPHIC_DATA]" at bounding box center [348, 352] width 180 height 36
click at [635, 139] on img at bounding box center [778, 276] width 314 height 342
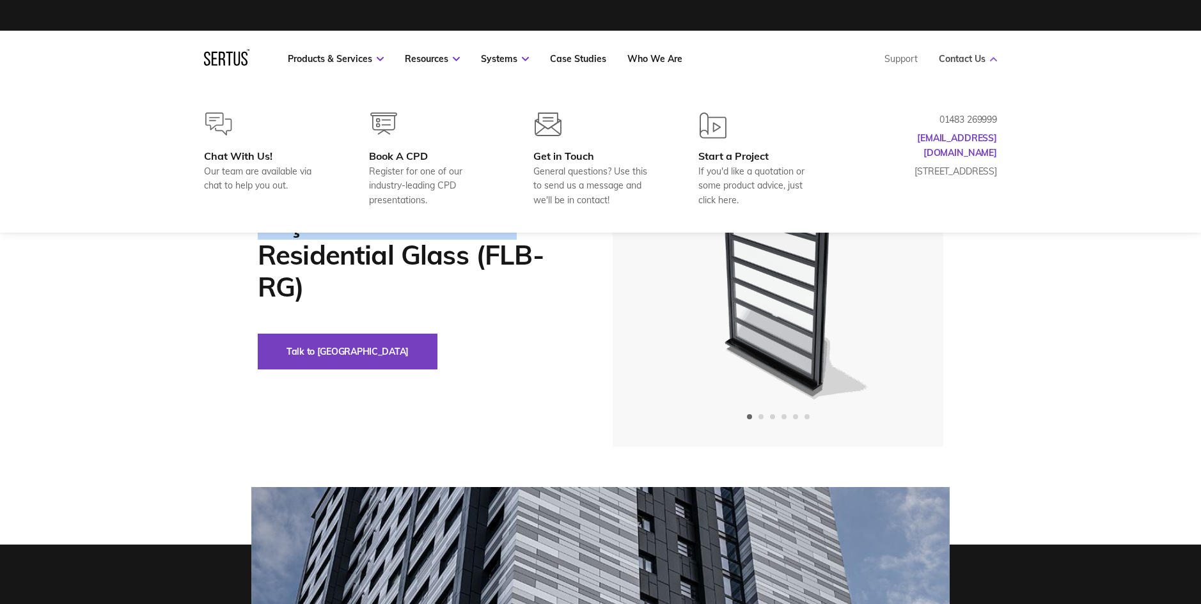
click at [958, 54] on link "Contact Us" at bounding box center [968, 59] width 58 height 12
click at [549, 159] on div "Get in Touch" at bounding box center [594, 156] width 123 height 13
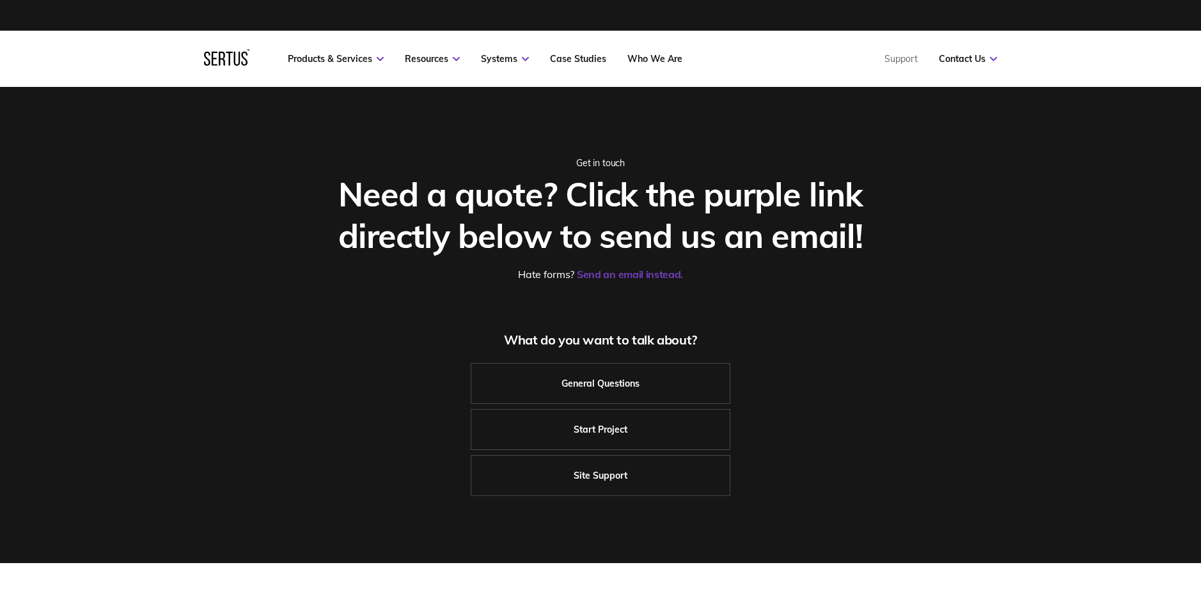
click at [814, 201] on div "Need a quote? Click the purple link directly below to send us an email!" at bounding box center [601, 214] width 572 height 83
click at [635, 276] on link "Send an email instead." at bounding box center [630, 274] width 106 height 13
click at [653, 278] on link "Send an email instead." at bounding box center [630, 274] width 106 height 13
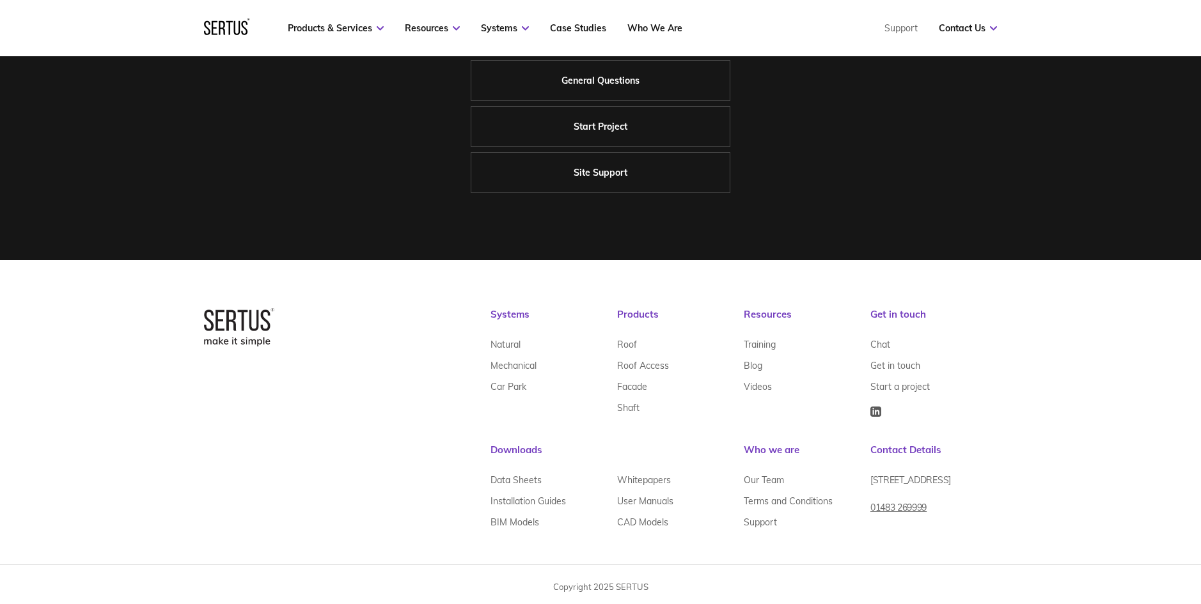
scroll to position [308, 0]
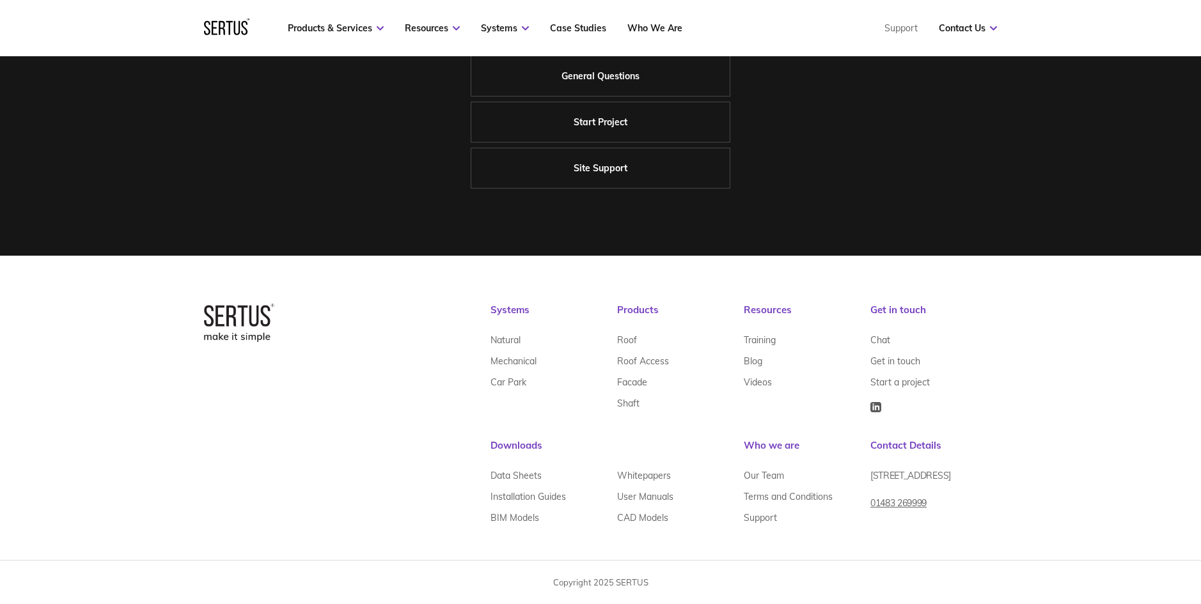
click at [805, 176] on div "What do you want to talk about? General Questions Start Project Site Support" at bounding box center [601, 106] width 572 height 164
click at [1060, 89] on div "Get in touch Need a quote? Click the purple link directly below to send us an e…" at bounding box center [600, 17] width 1201 height 476
click at [900, 34] on nav "Products & Services Resources Systems Case Studies Who We Are Support Contact U…" at bounding box center [600, 28] width 793 height 56
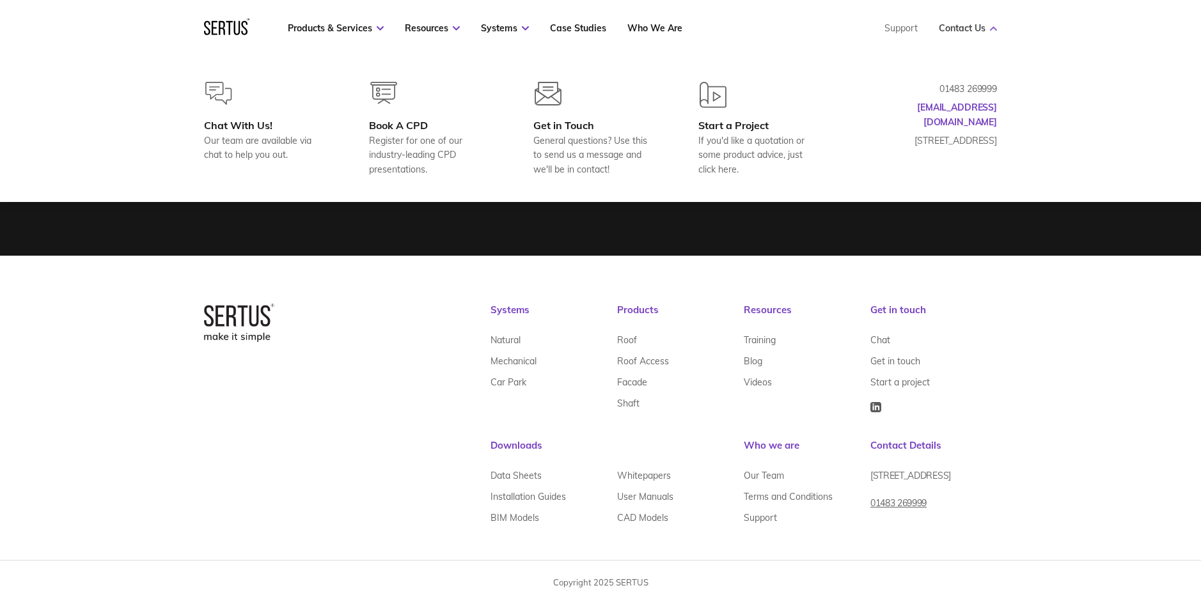
click at [961, 22] on link "Contact Us" at bounding box center [968, 28] width 58 height 12
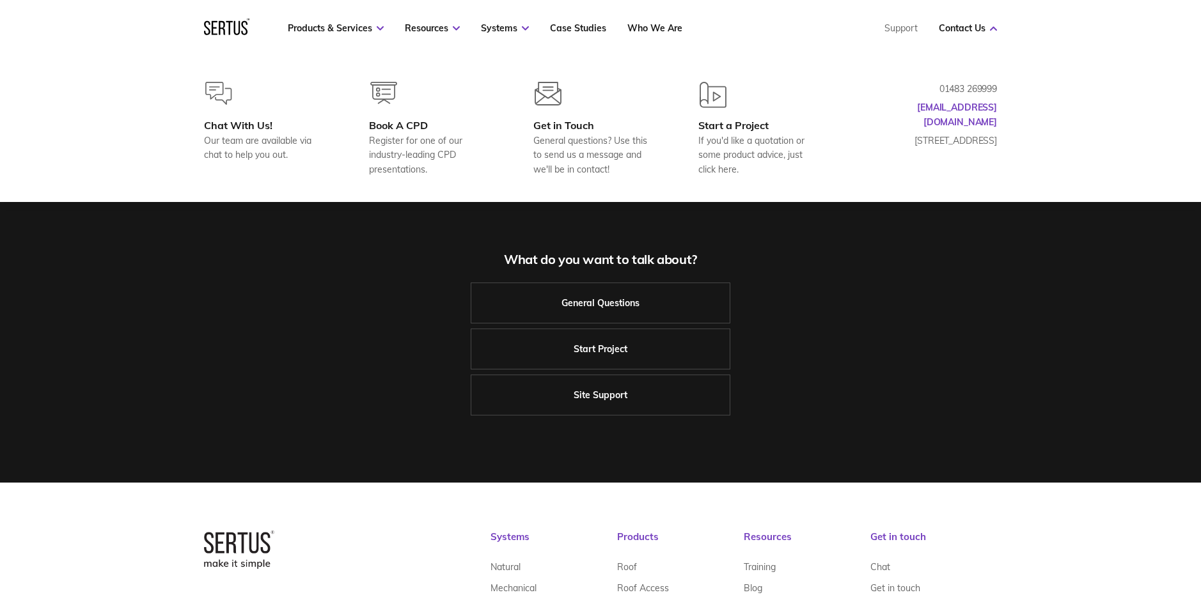
scroll to position [78, 0]
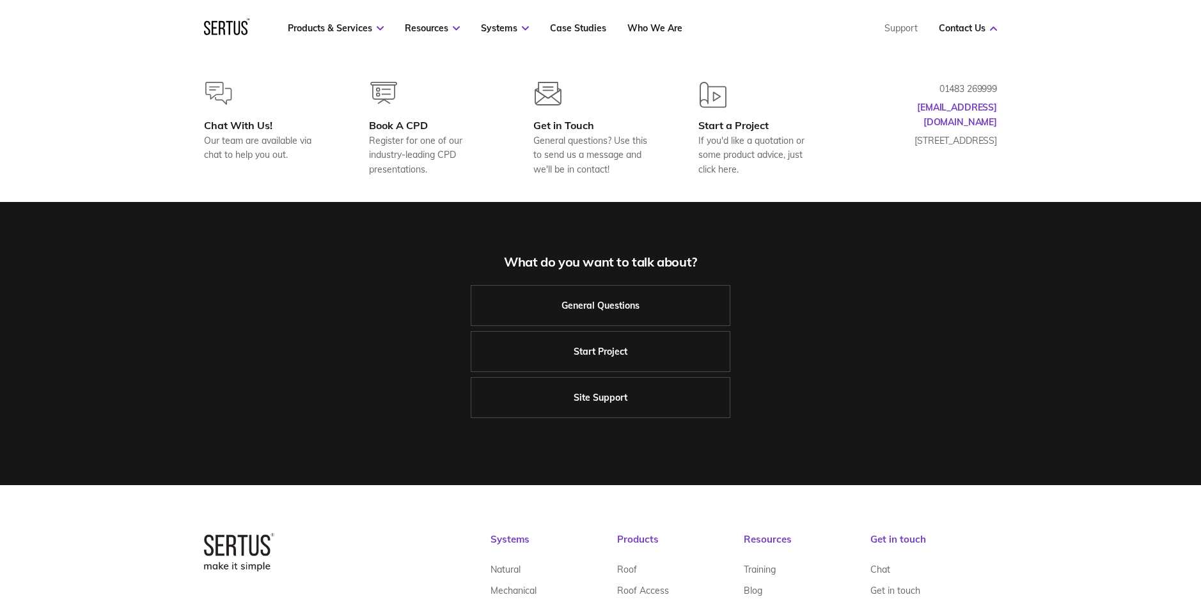
drag, startPoint x: 1006, startPoint y: 107, endPoint x: 983, endPoint y: 123, distance: 27.9
click at [939, 106] on div "Chat With Us! Our team are available via chat to help you out. Book A CPD Regis…" at bounding box center [600, 129] width 844 height 95
click at [974, 107] on link "[EMAIL_ADDRESS][DOMAIN_NAME]" at bounding box center [957, 115] width 80 height 26
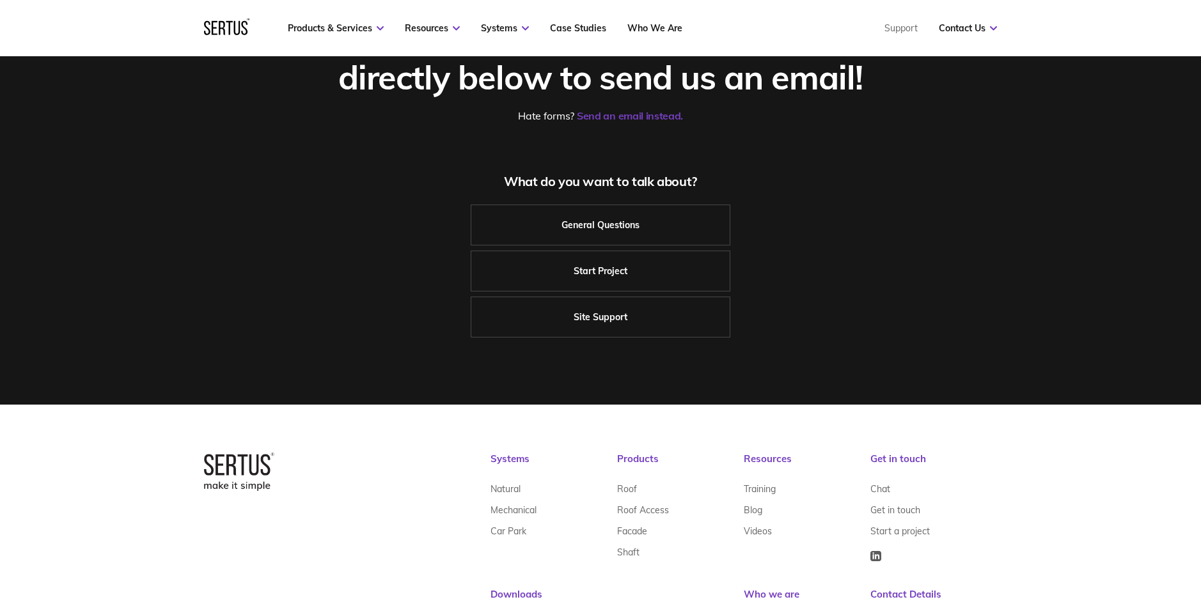
scroll to position [308, 0]
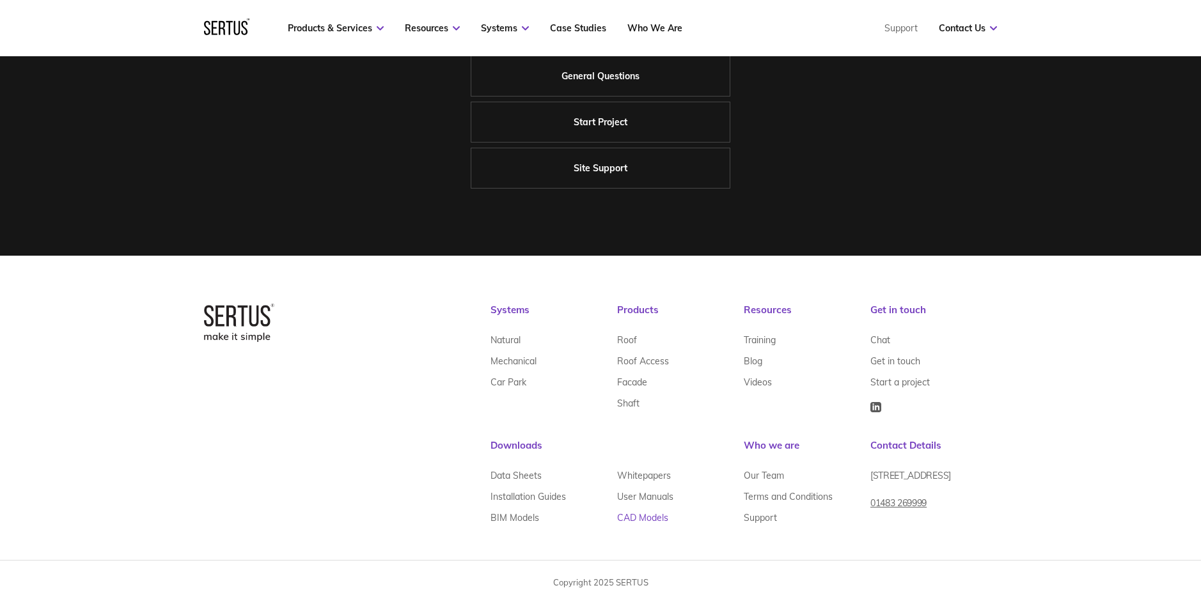
click at [643, 524] on link "CAD Models" at bounding box center [642, 517] width 51 height 21
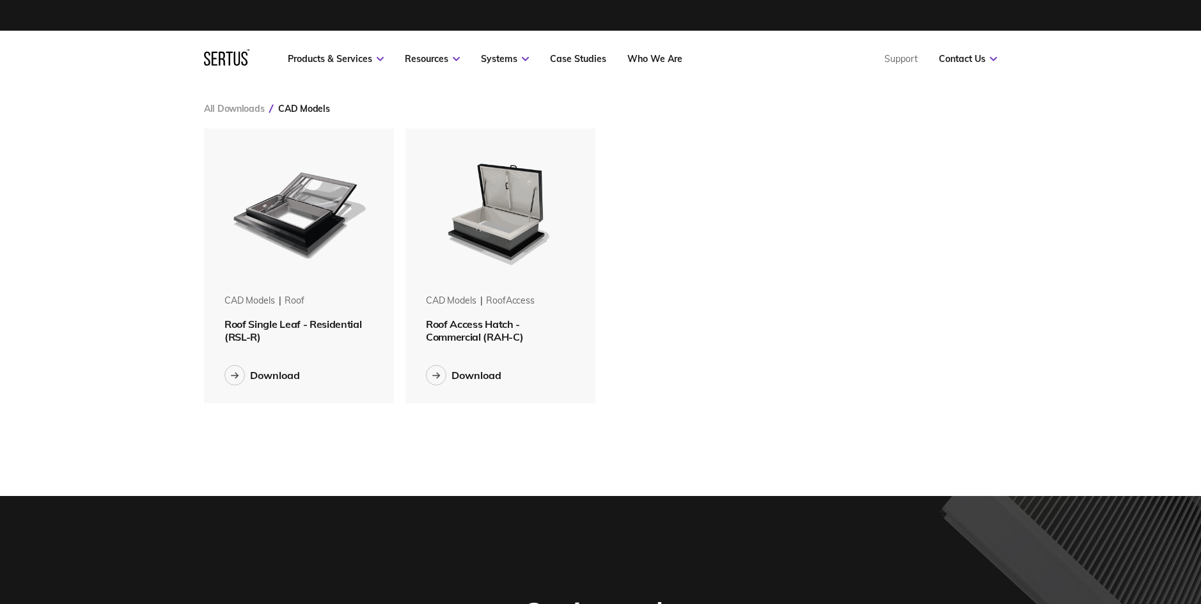
scroll to position [308, 0]
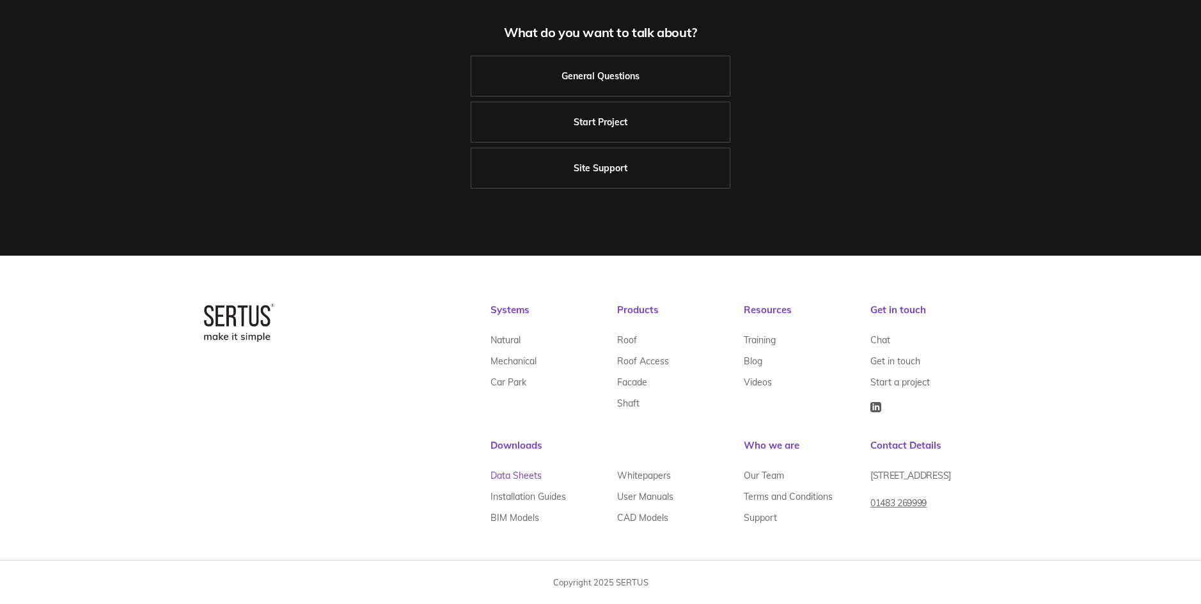
click at [526, 474] on link "Data Sheets" at bounding box center [515, 475] width 51 height 21
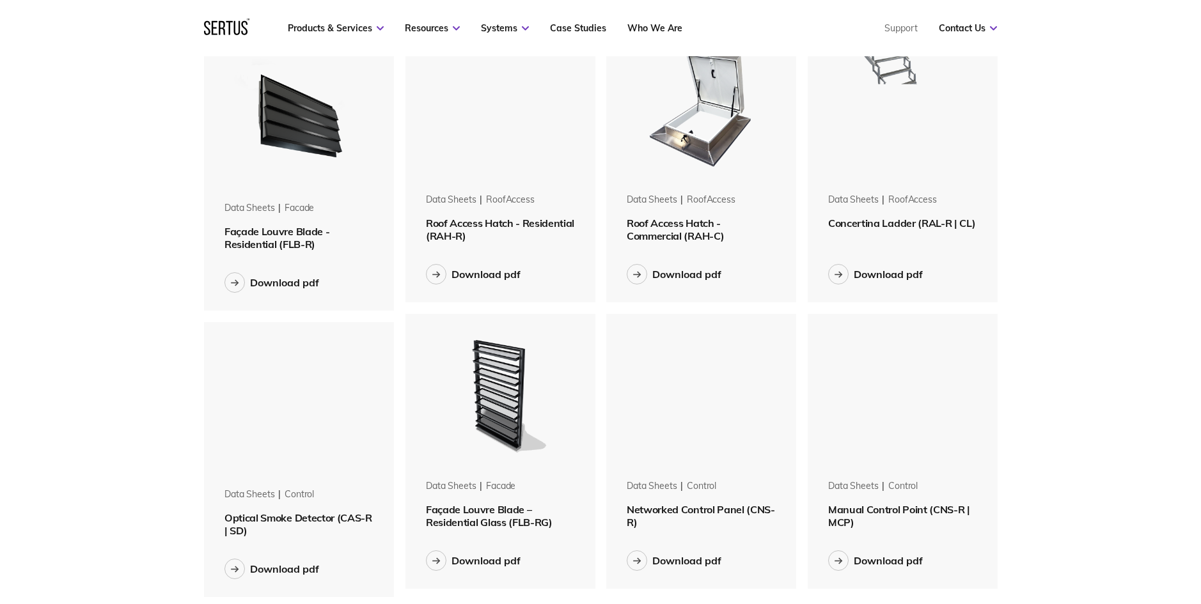
scroll to position [1392, 0]
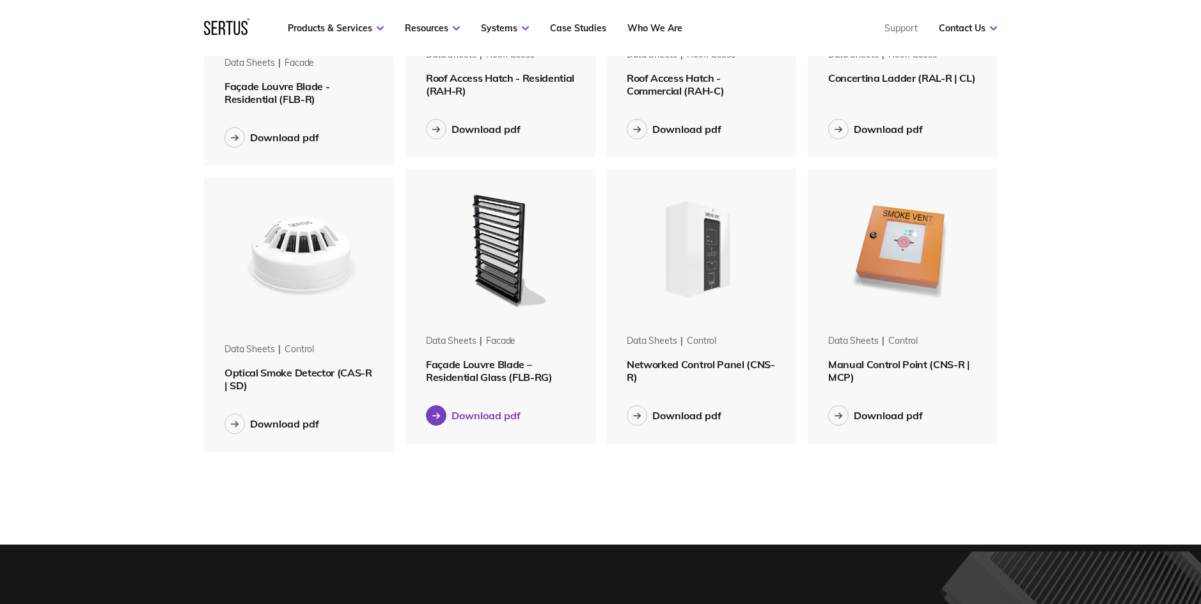
click at [481, 418] on div "Download pdf" at bounding box center [485, 415] width 69 height 13
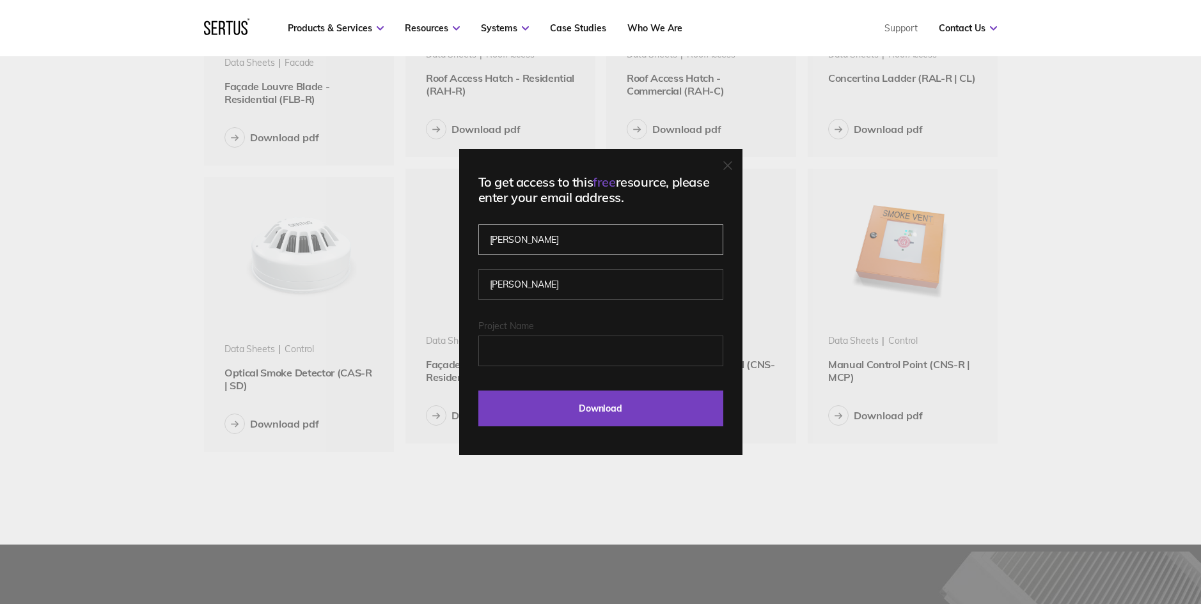
click at [575, 237] on input "[PERSON_NAME]" at bounding box center [600, 239] width 245 height 31
click at [559, 292] on input "[PERSON_NAME]" at bounding box center [600, 284] width 245 height 31
drag, startPoint x: 558, startPoint y: 286, endPoint x: 453, endPoint y: 282, distance: 104.9
click at [453, 282] on div "To get access to this free resource, please enter your email address. [PERSON_N…" at bounding box center [600, 302] width 1201 height 604
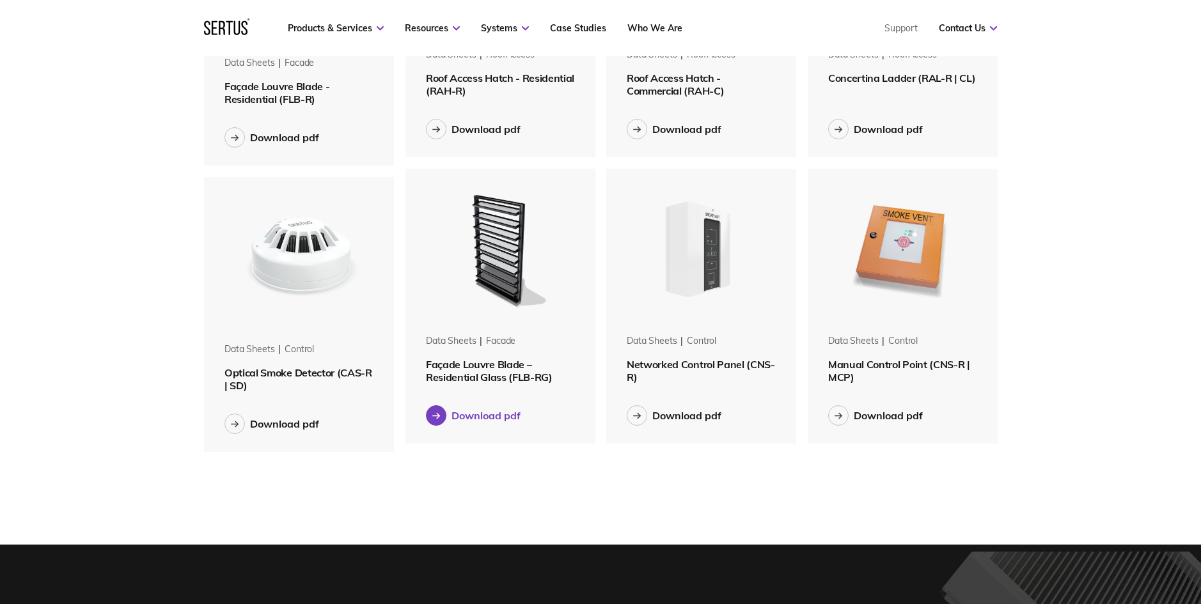
click at [491, 413] on div "Download pdf" at bounding box center [485, 415] width 69 height 13
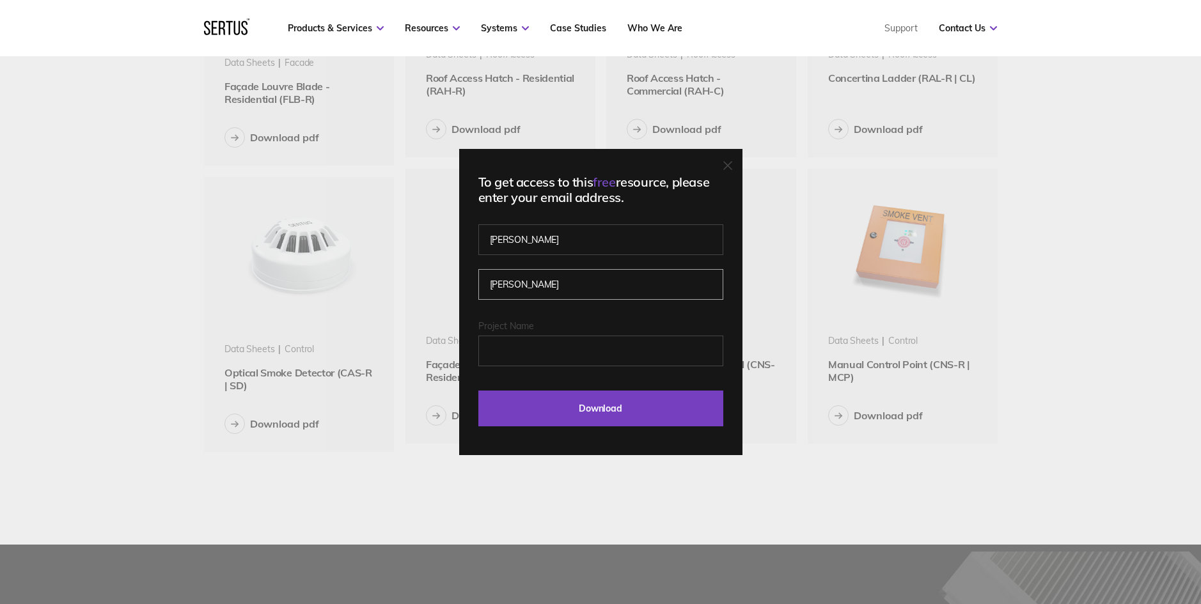
click at [555, 269] on input "[PERSON_NAME]" at bounding box center [600, 284] width 245 height 31
click at [517, 289] on input "[PERSON_NAME]" at bounding box center [600, 284] width 245 height 31
type input "Bayly"
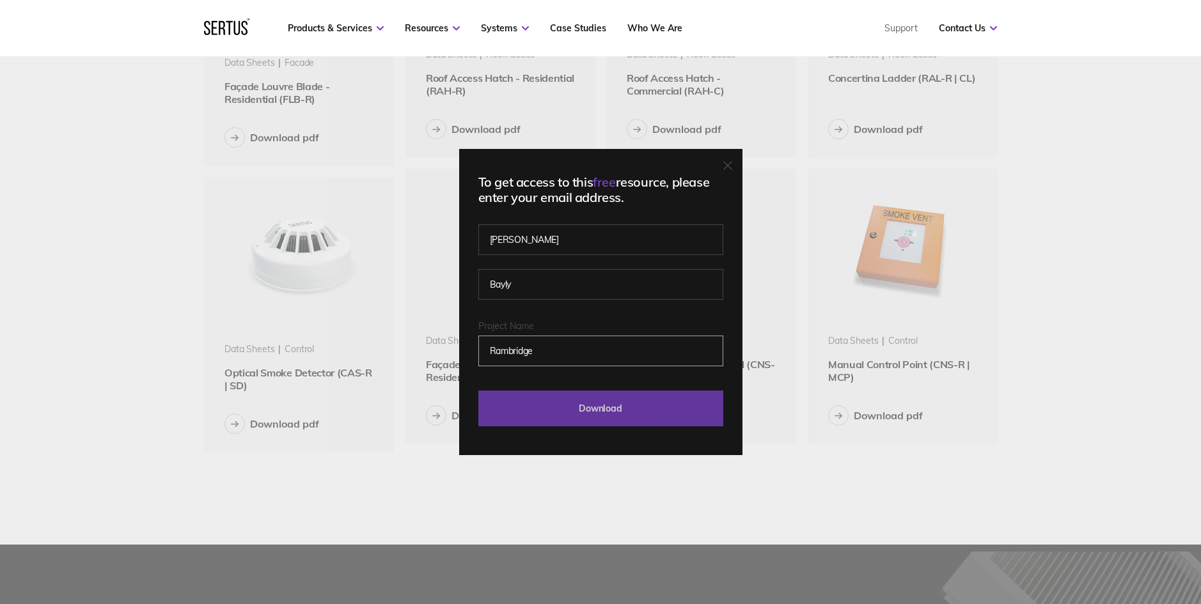
type input "Rambridge"
click at [550, 408] on input "Download" at bounding box center [600, 409] width 245 height 36
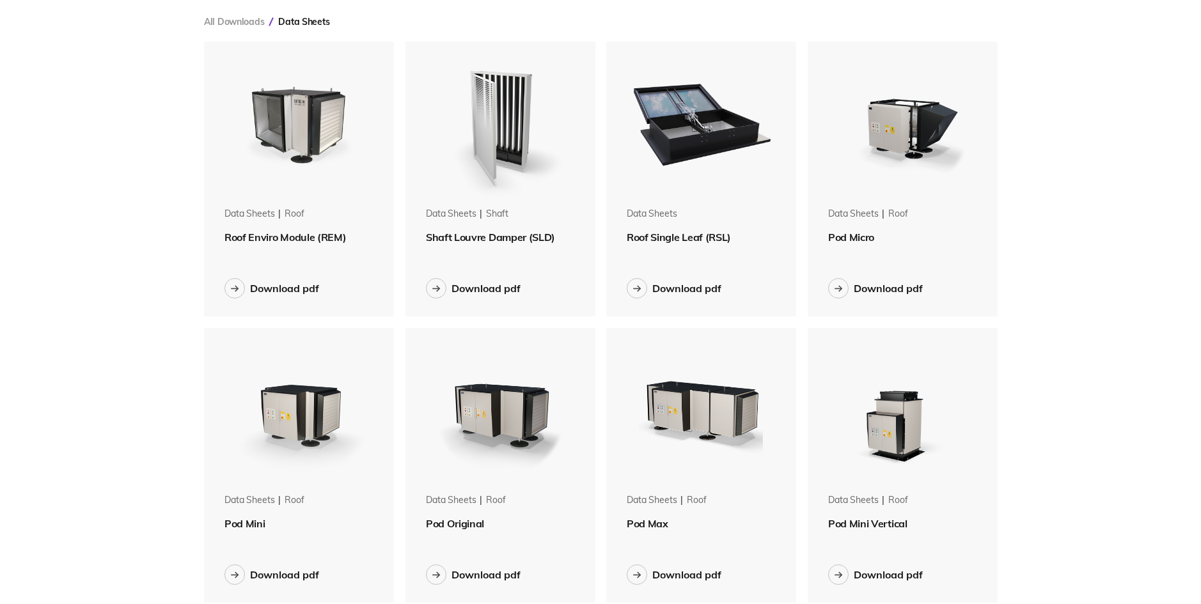
scroll to position [0, 0]
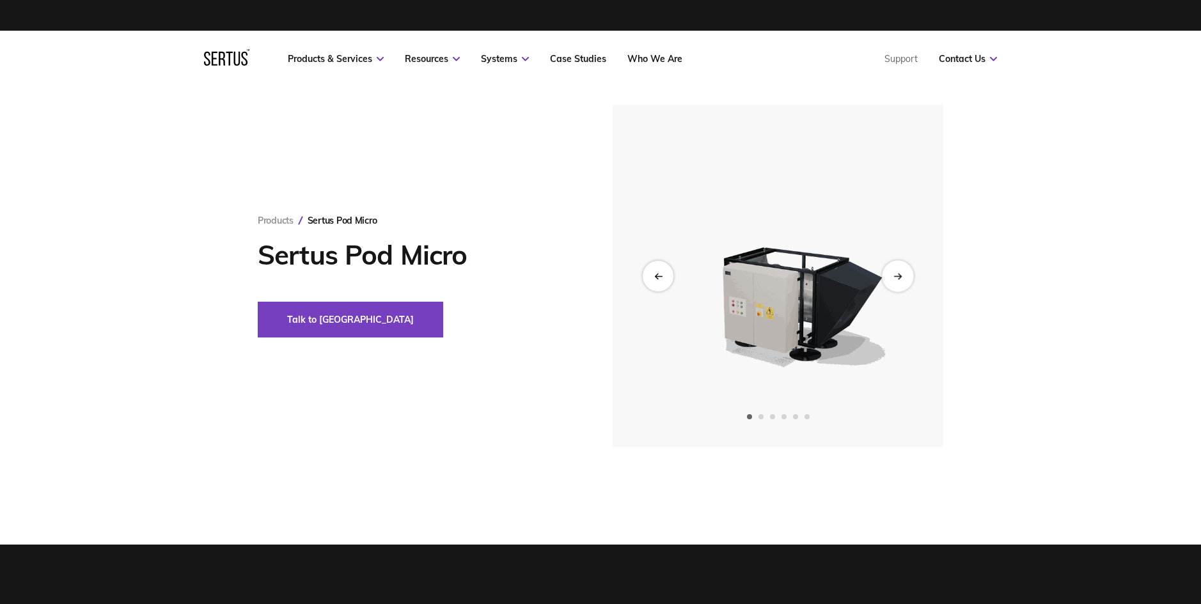
click at [897, 274] on icon "Next slide" at bounding box center [897, 275] width 8 height 7
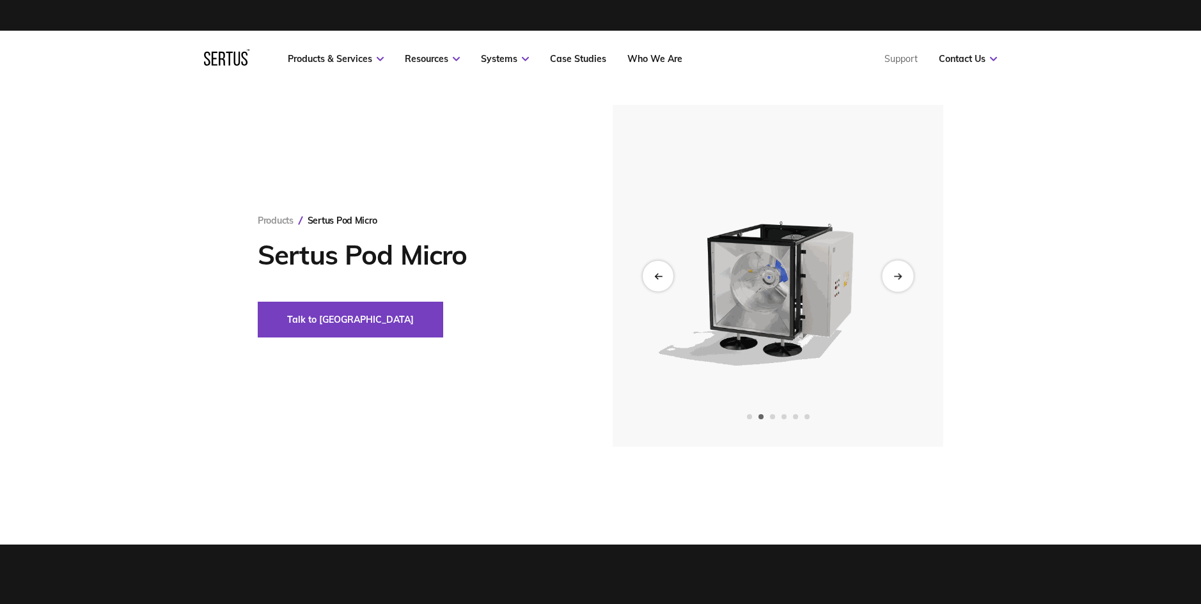
click at [895, 273] on icon "Next slide" at bounding box center [897, 275] width 8 height 7
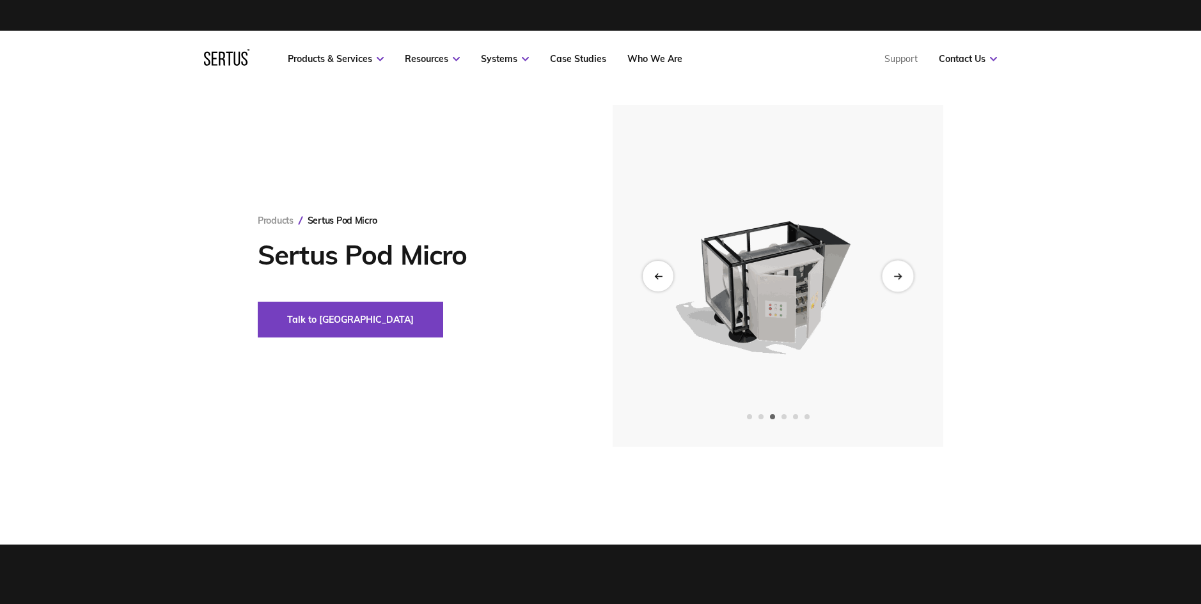
click at [895, 273] on icon "Next slide" at bounding box center [897, 275] width 8 height 7
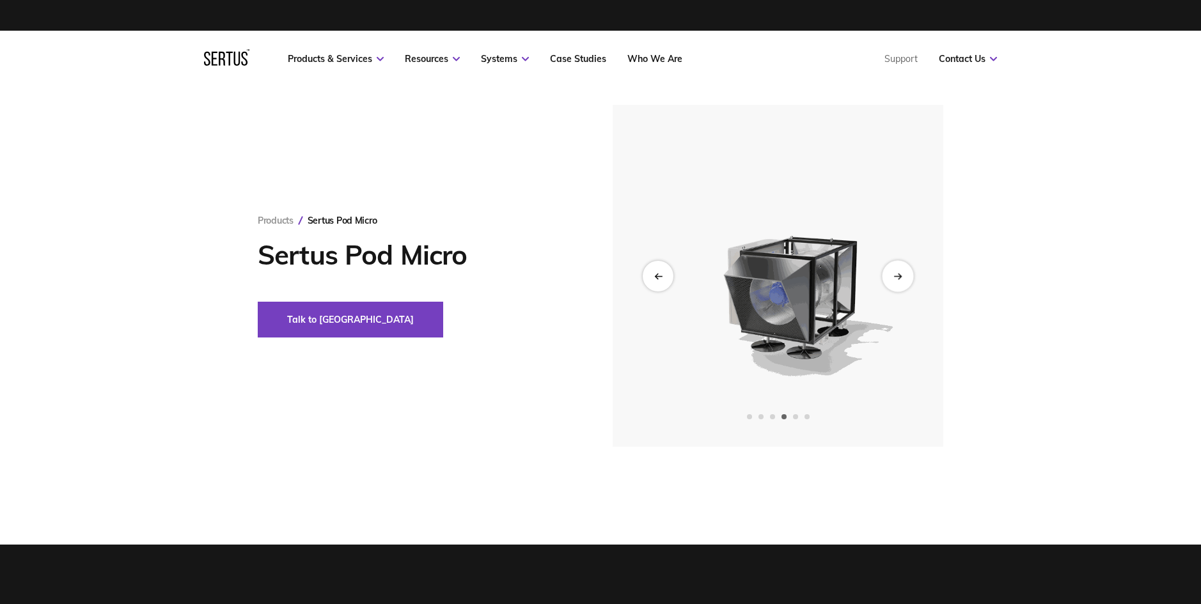
click at [895, 273] on icon "Next slide" at bounding box center [897, 275] width 8 height 7
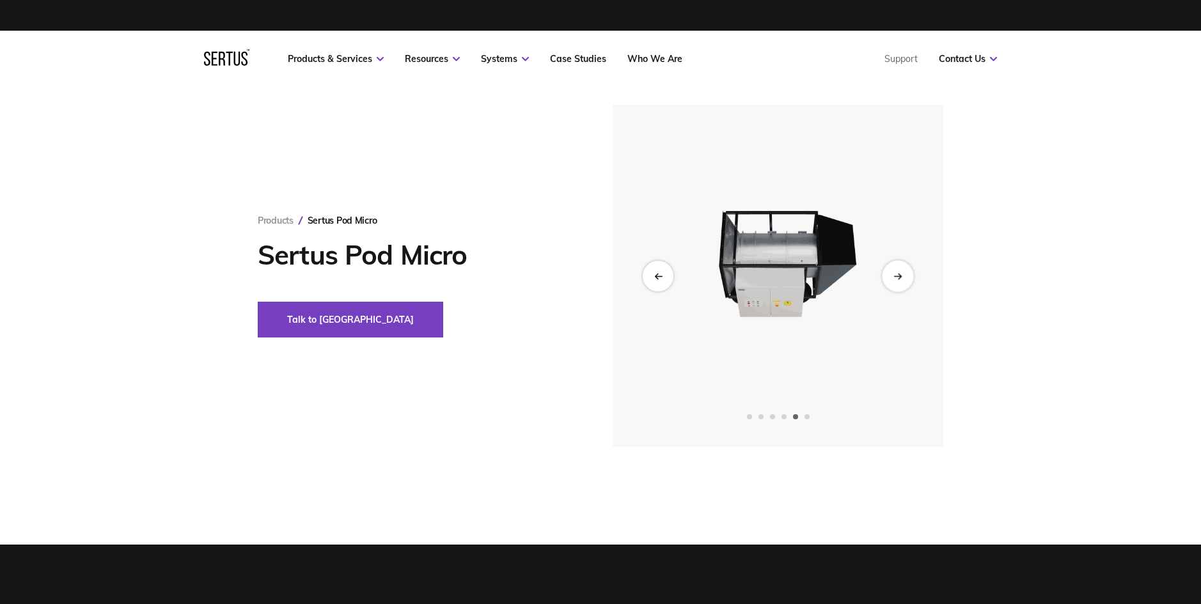
click at [894, 273] on icon "Next slide" at bounding box center [897, 275] width 8 height 7
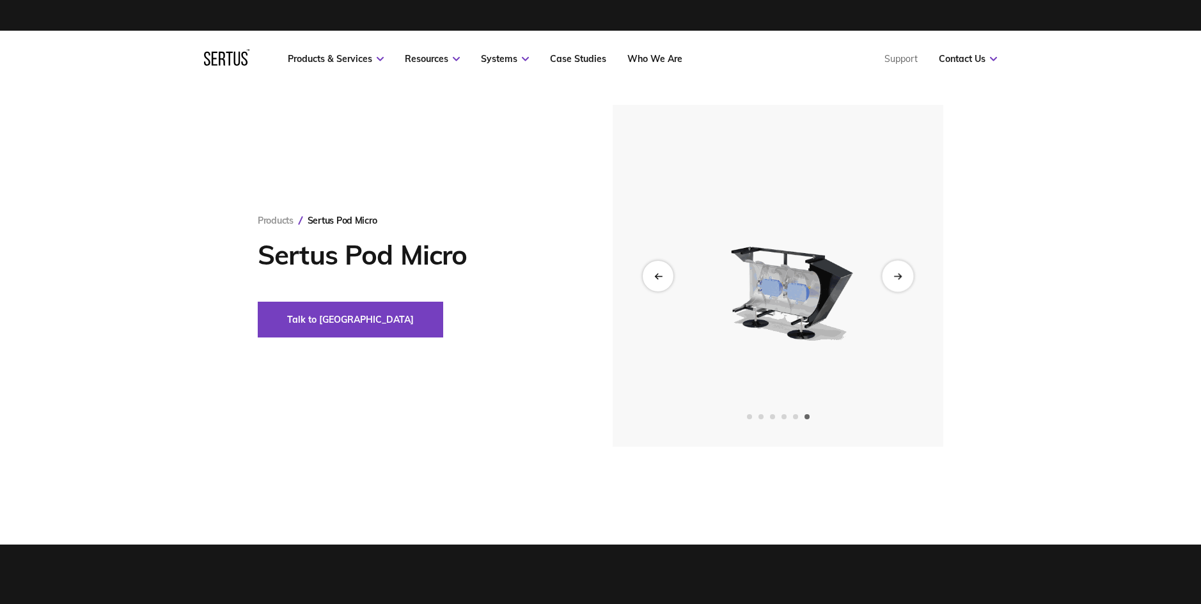
click at [894, 272] on icon "Next slide" at bounding box center [897, 275] width 8 height 7
click at [902, 272] on div "Next slide" at bounding box center [897, 275] width 31 height 31
click at [660, 274] on icon "Previous slide" at bounding box center [657, 275] width 8 height 7
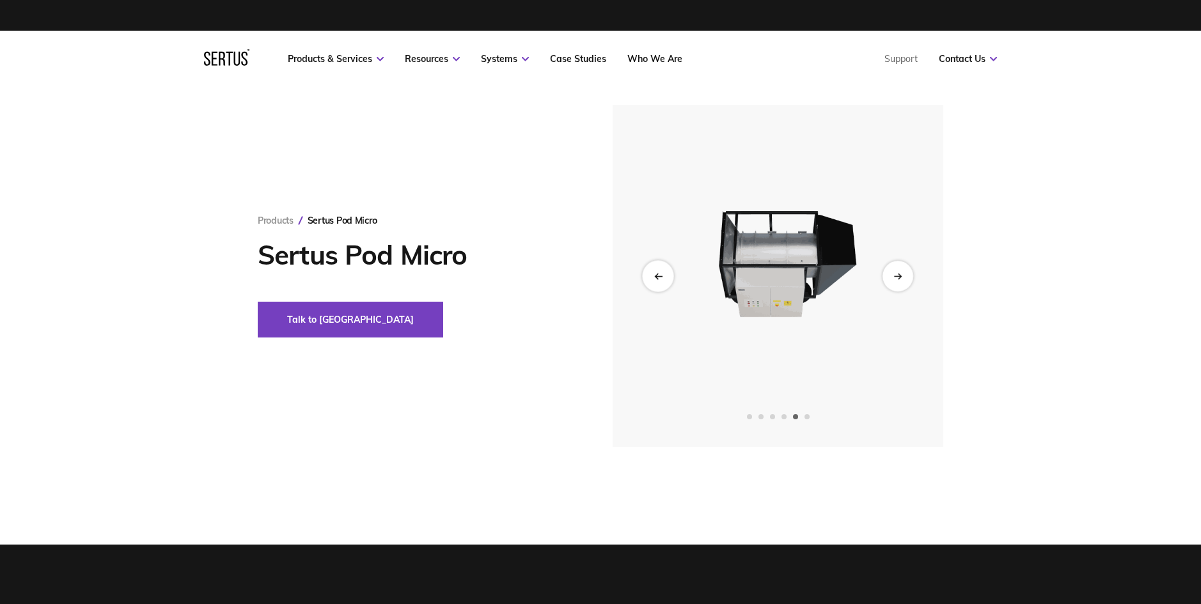
click at [660, 274] on icon "Previous slide" at bounding box center [657, 275] width 8 height 7
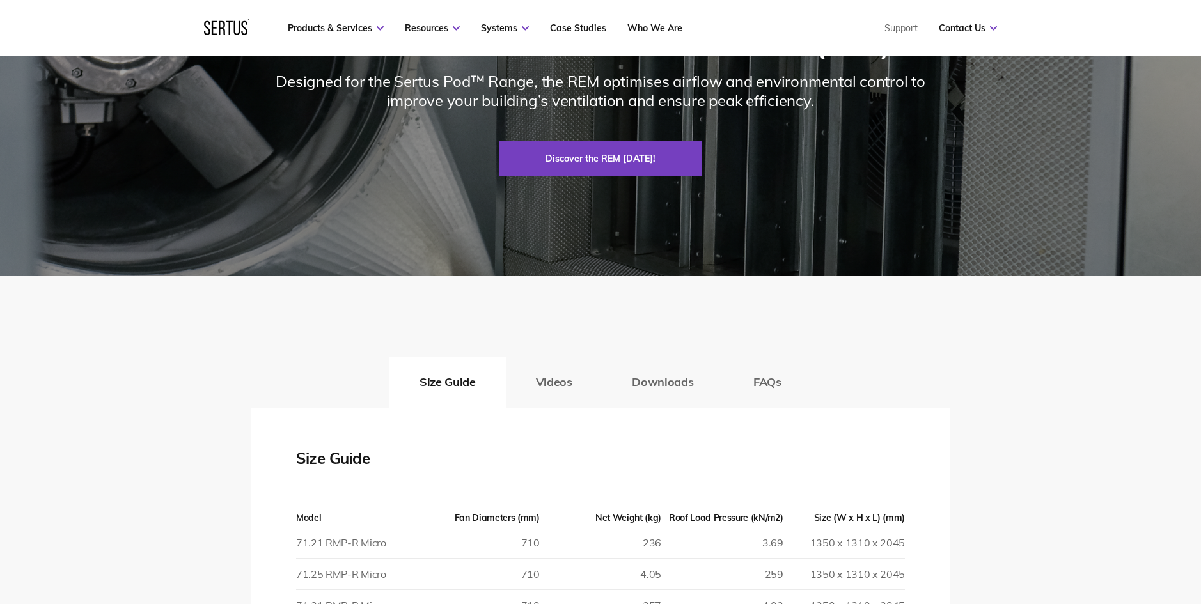
scroll to position [1990, 0]
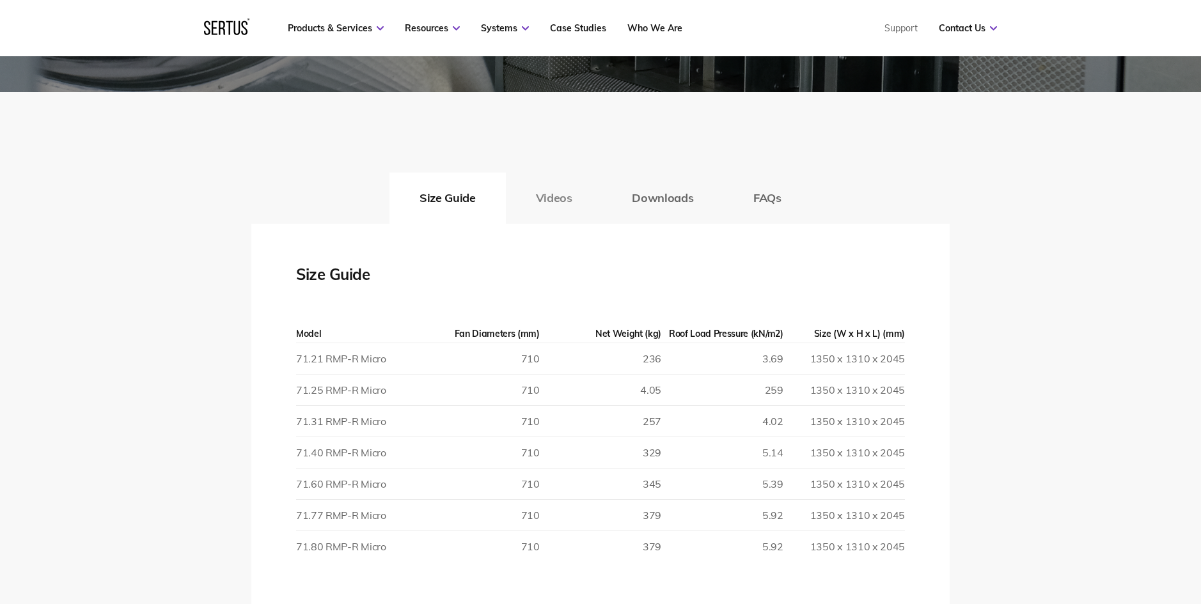
click at [550, 195] on button "Videos" at bounding box center [554, 198] width 97 height 51
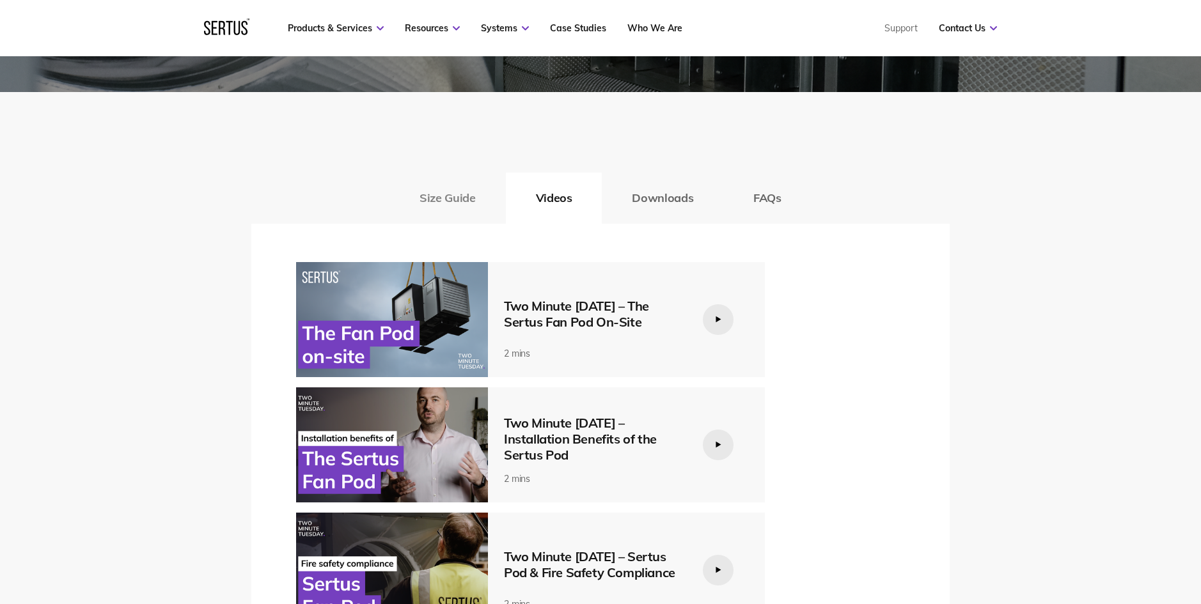
click at [464, 192] on button "Size Guide" at bounding box center [447, 198] width 116 height 51
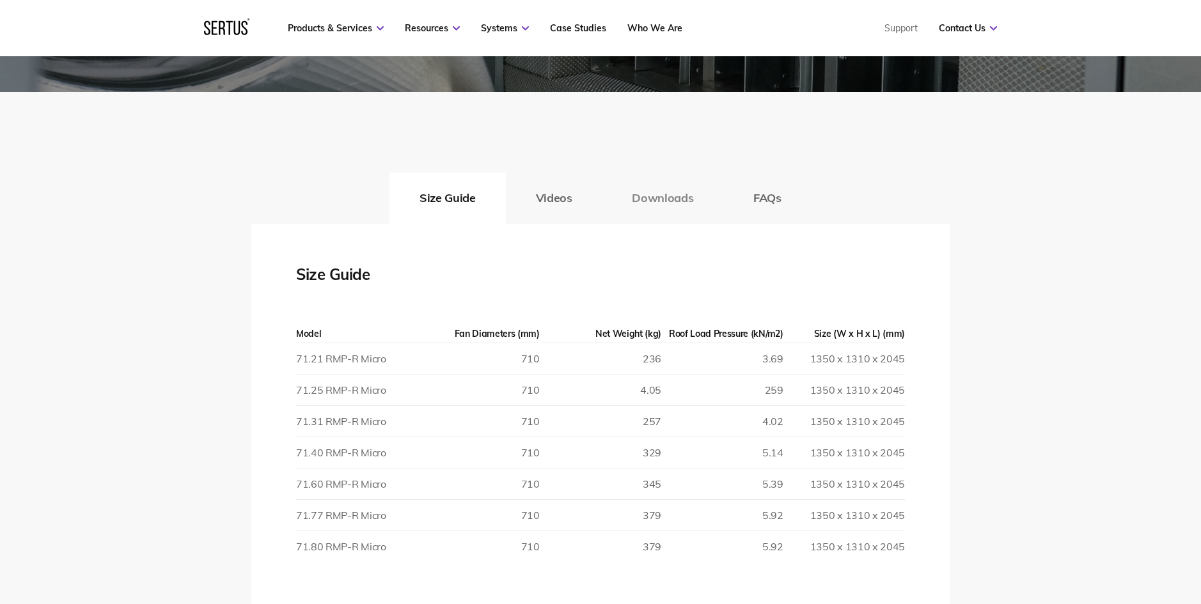
click at [651, 197] on button "Downloads" at bounding box center [662, 198] width 121 height 51
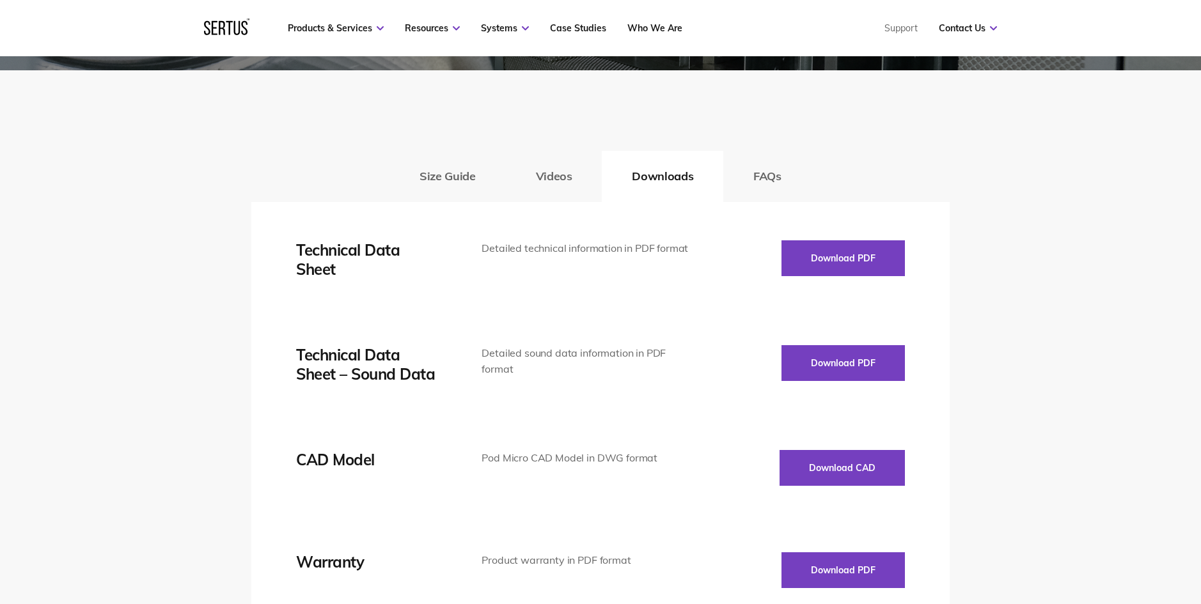
scroll to position [2079, 0]
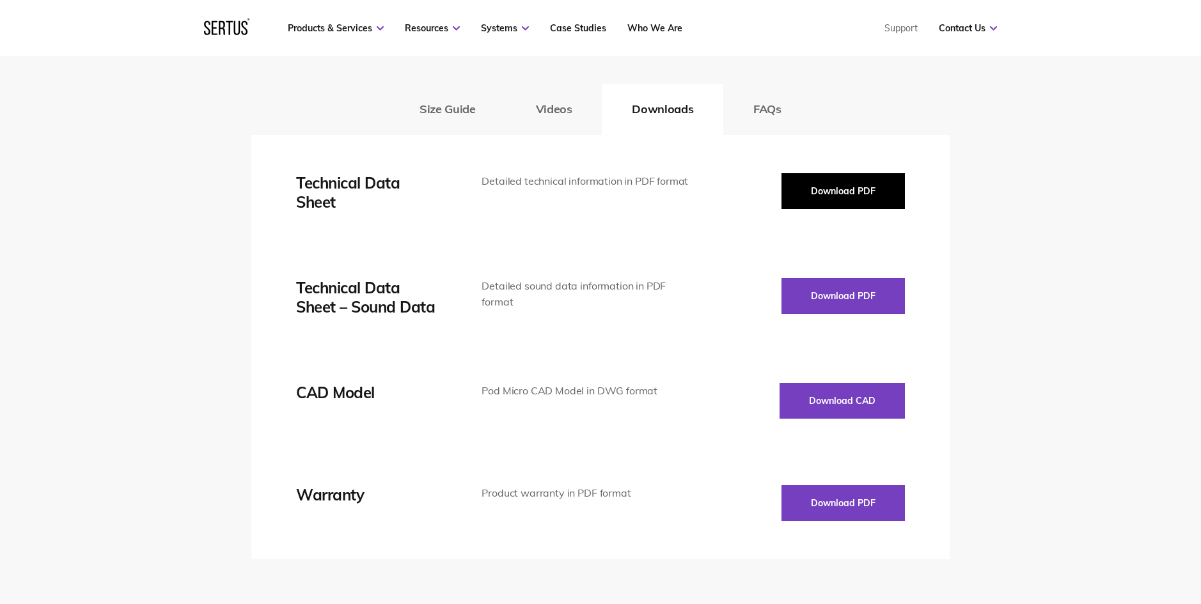
click at [844, 189] on button "Download PDF" at bounding box center [842, 191] width 123 height 36
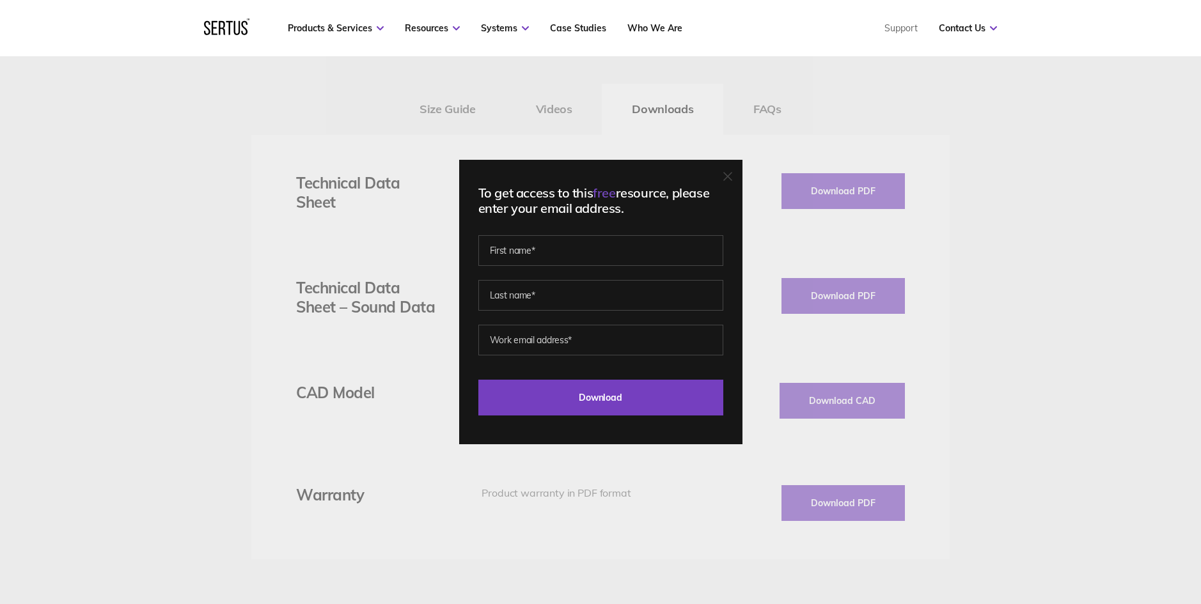
click at [825, 118] on div "To get access to this free resource, please enter your email address. Last Down…" at bounding box center [600, 302] width 1201 height 604
